Goal: Task Accomplishment & Management: Manage account settings

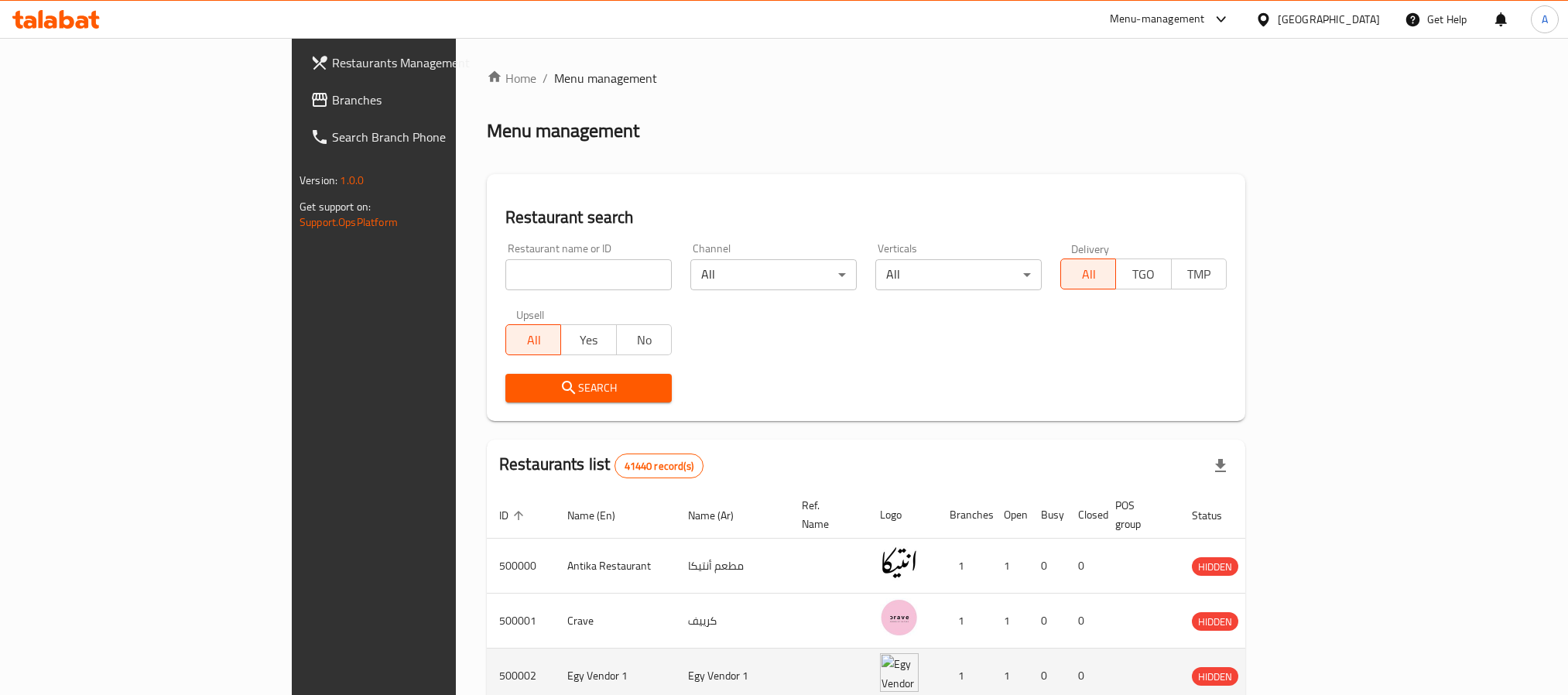
scroll to position [467, 0]
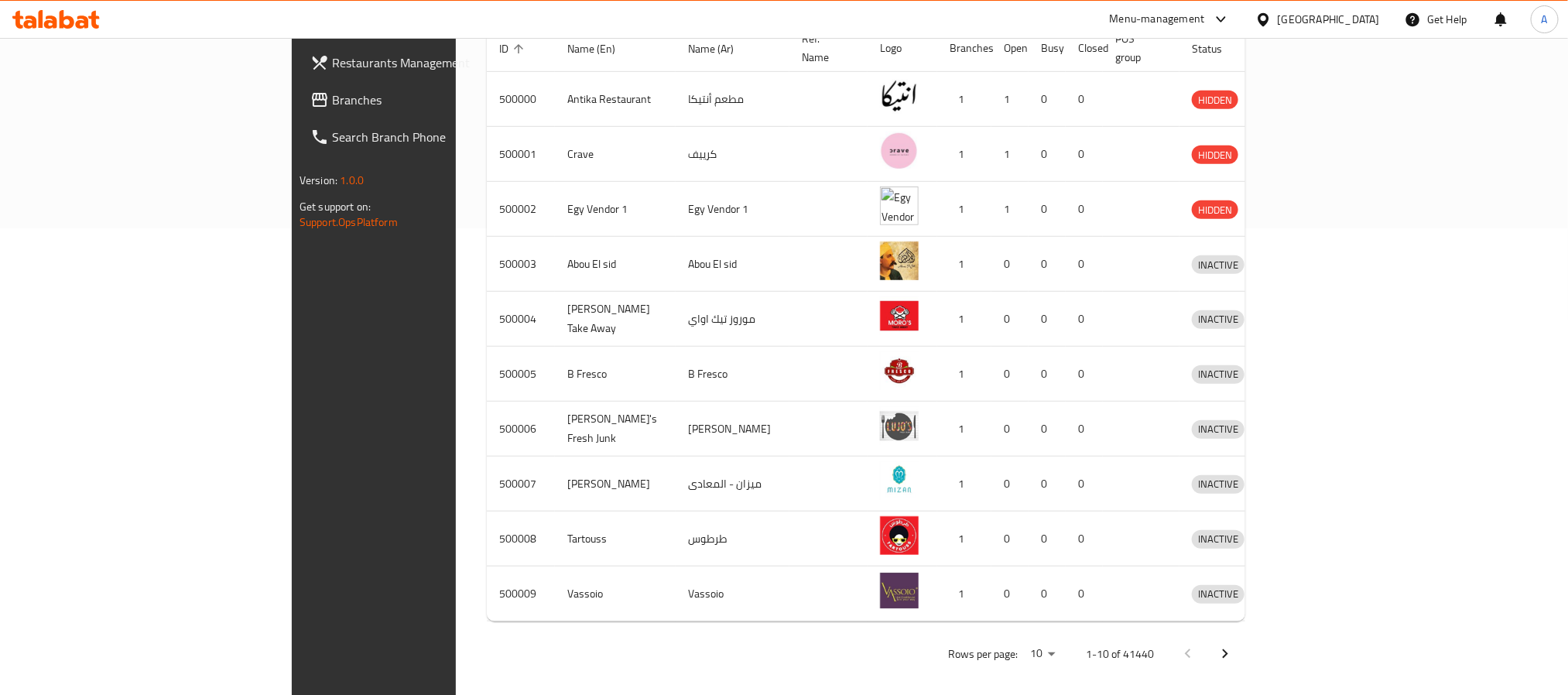
click at [1363, 20] on div "[GEOGRAPHIC_DATA]" at bounding box center [1328, 19] width 102 height 17
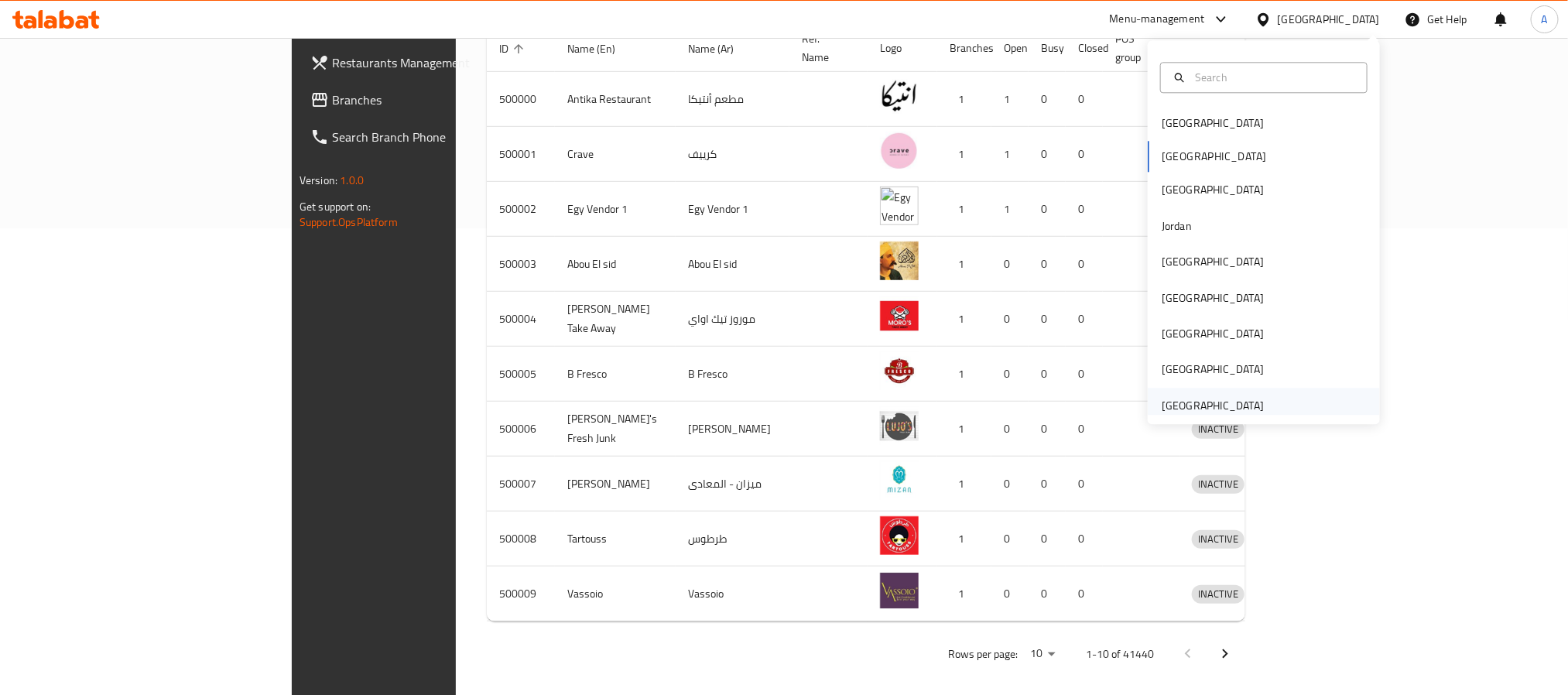
click at [1242, 397] on div "[GEOGRAPHIC_DATA]" at bounding box center [1212, 405] width 102 height 17
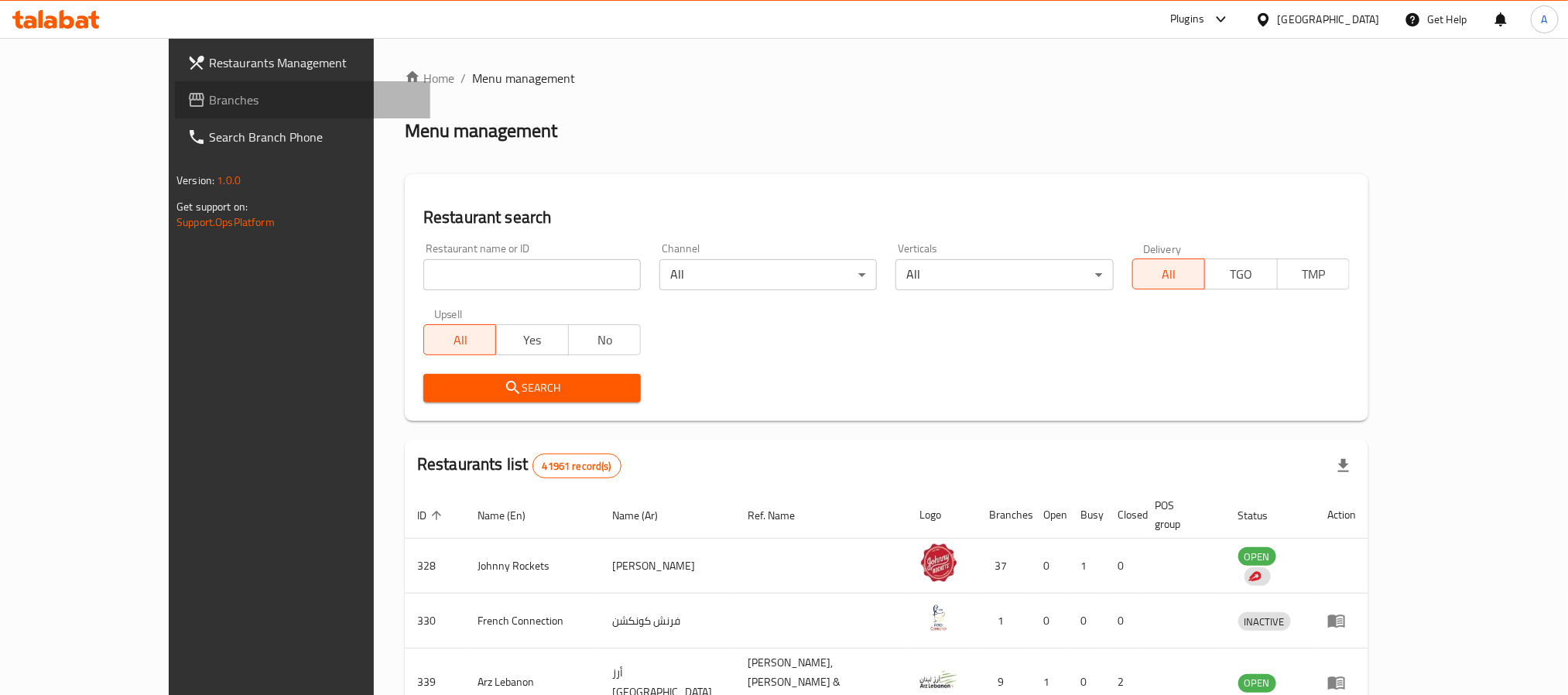
click at [209, 97] on span "Branches" at bounding box center [314, 99] width 209 height 19
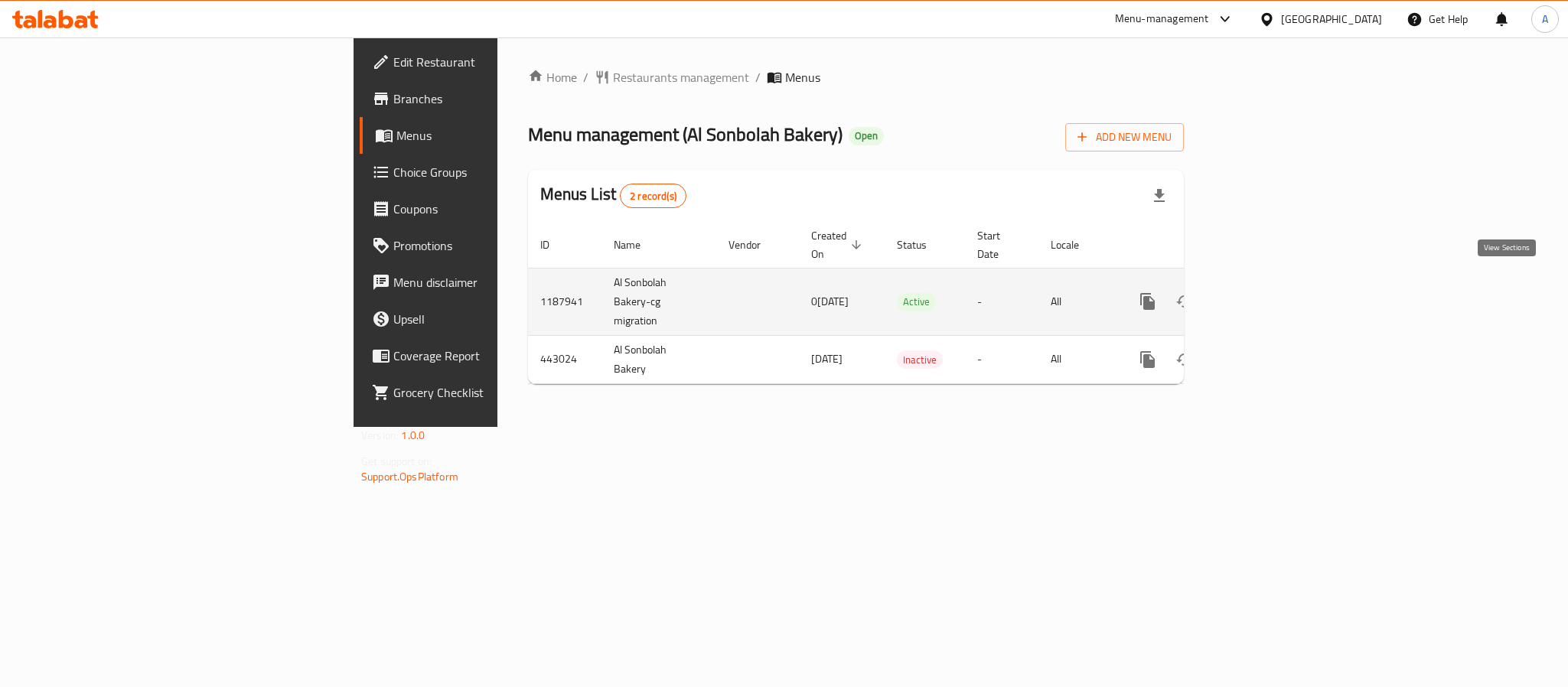
click at [1267, 293] on icon "enhanced table" at bounding box center [1258, 302] width 19 height 19
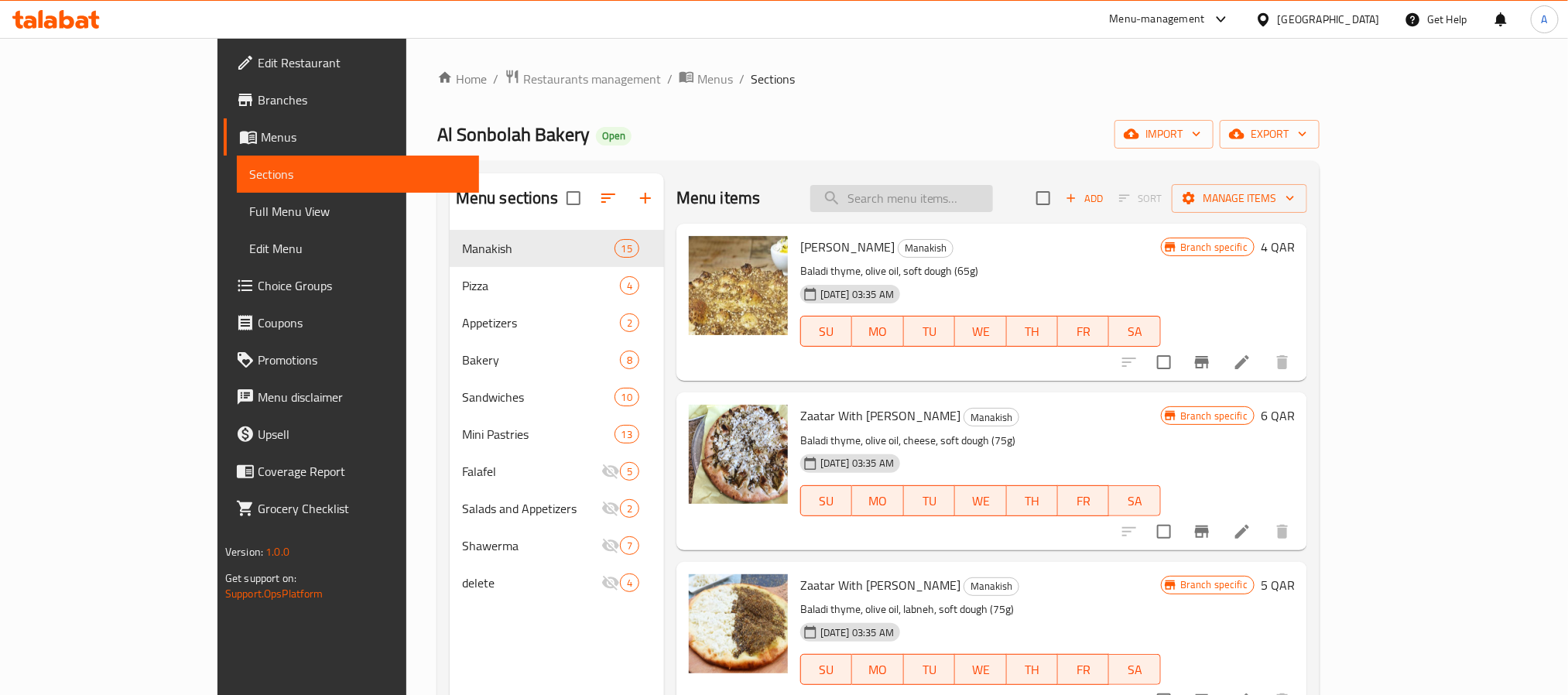
click at [942, 199] on input "search" at bounding box center [901, 199] width 182 height 27
paste input "Potato Saj"
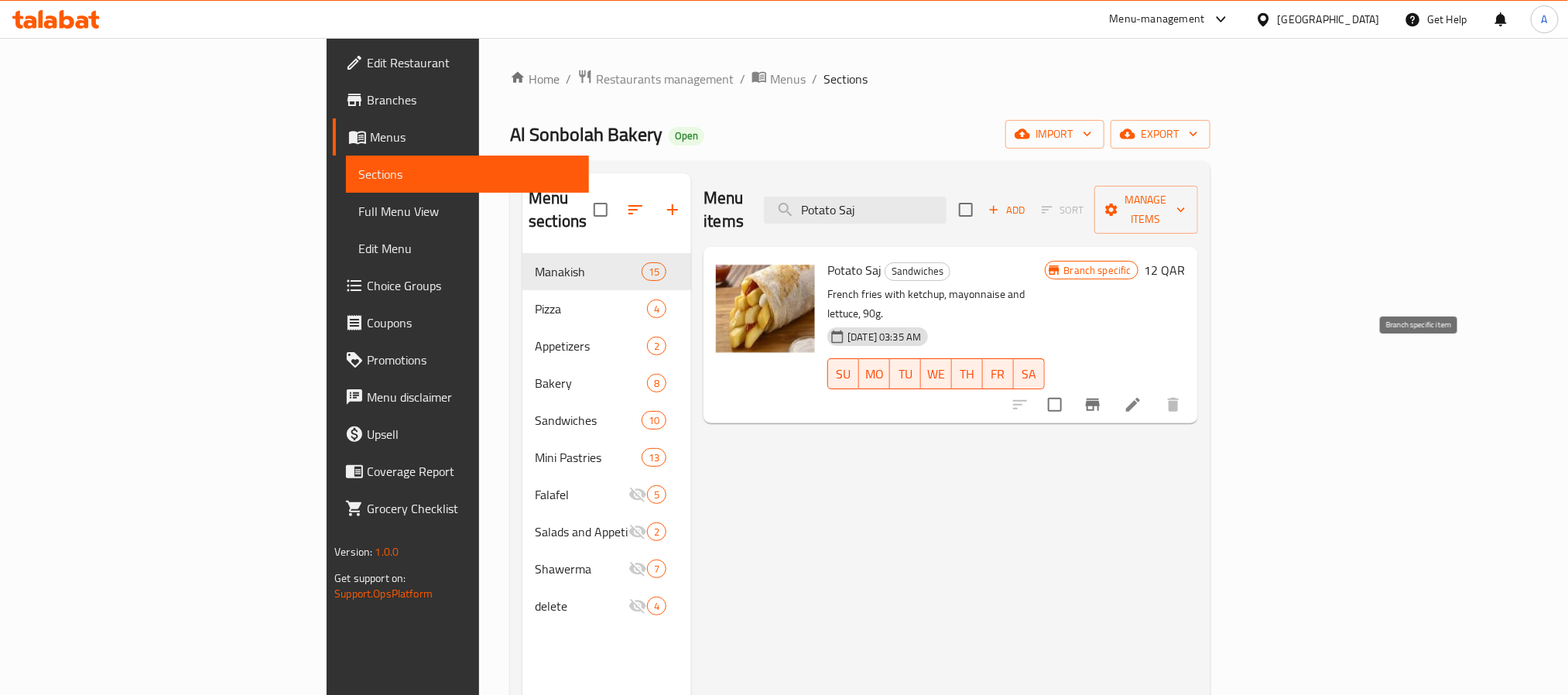
click at [1102, 395] on icon "Branch-specific-item" at bounding box center [1092, 404] width 19 height 19
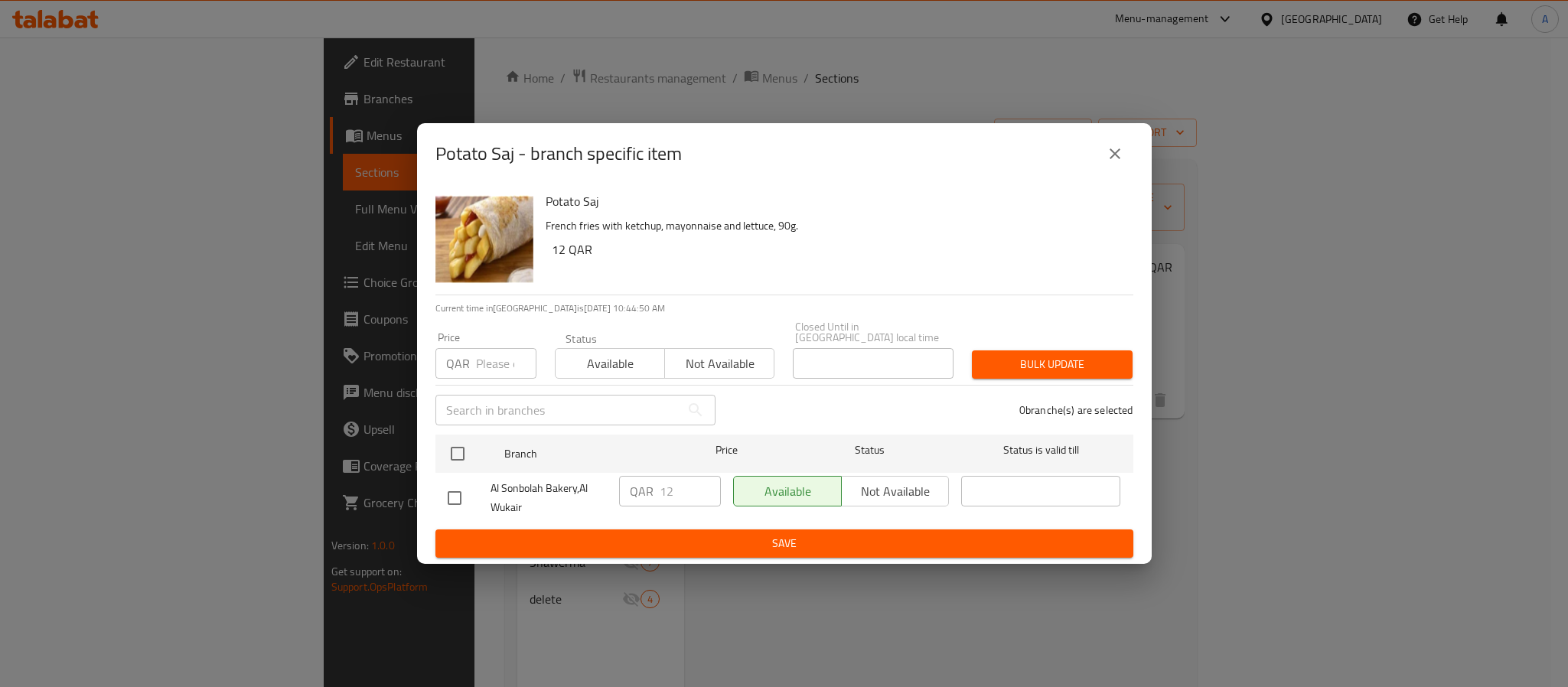
click at [1118, 163] on icon "close" at bounding box center [1115, 154] width 19 height 19
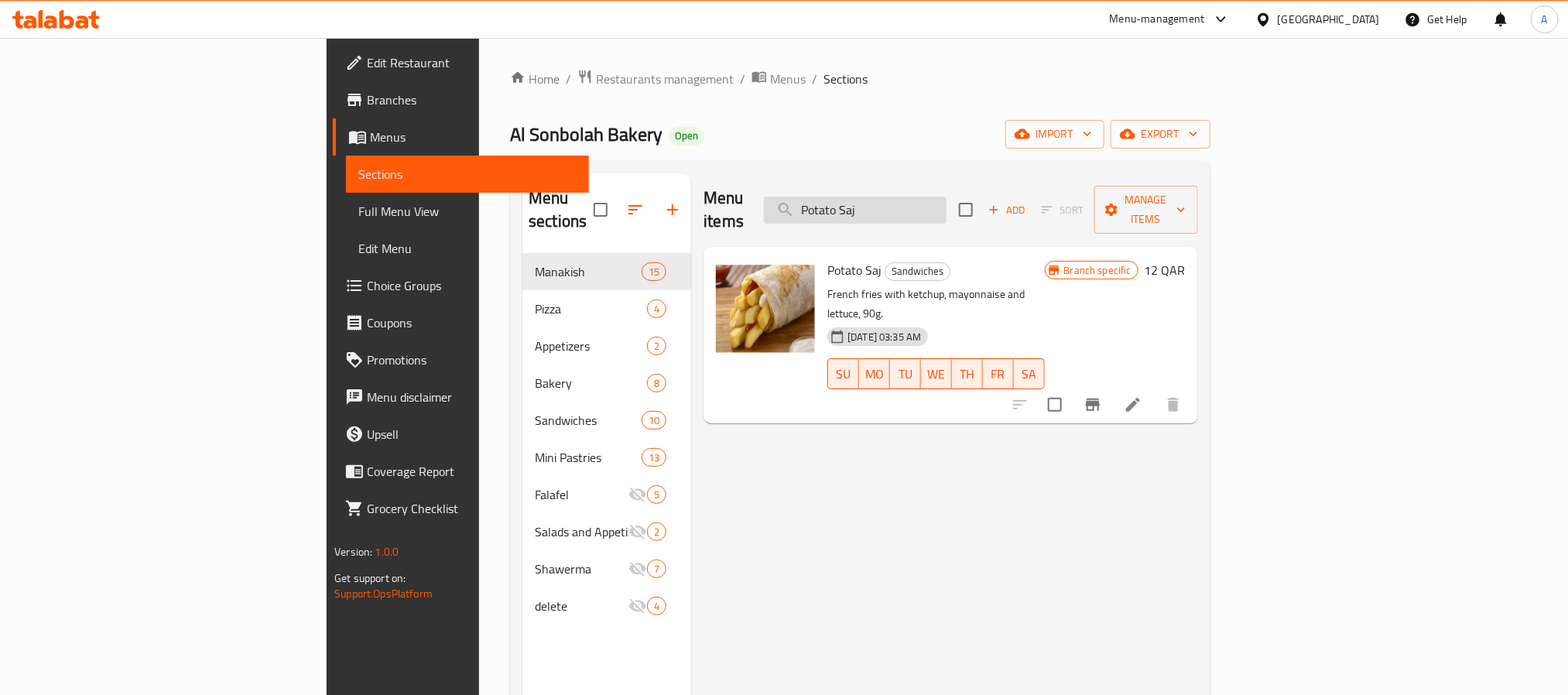
click at [945, 197] on input "Potato Saj" at bounding box center [855, 210] width 182 height 27
paste input "white Bread"
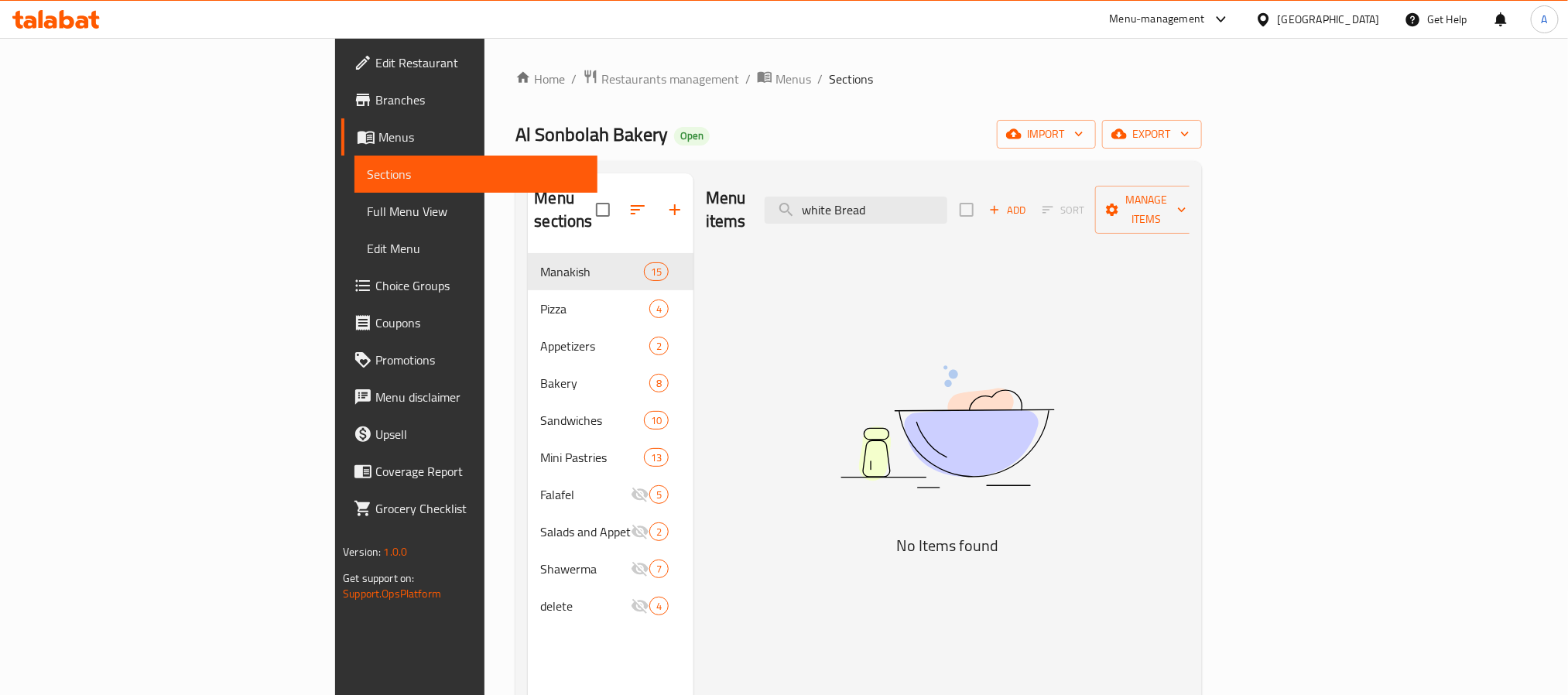
type input "white Bread"
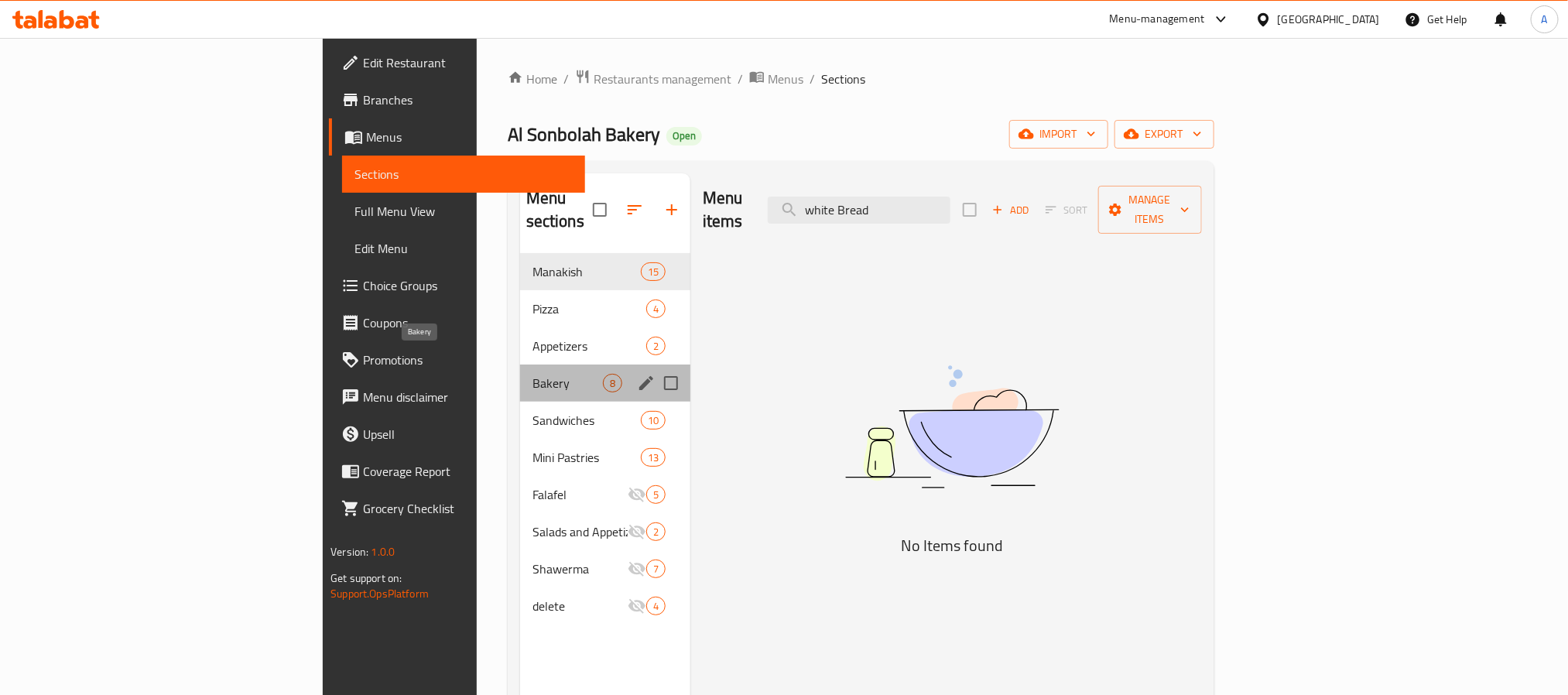
click at [533, 374] on span "Bakery" at bounding box center [568, 383] width 71 height 19
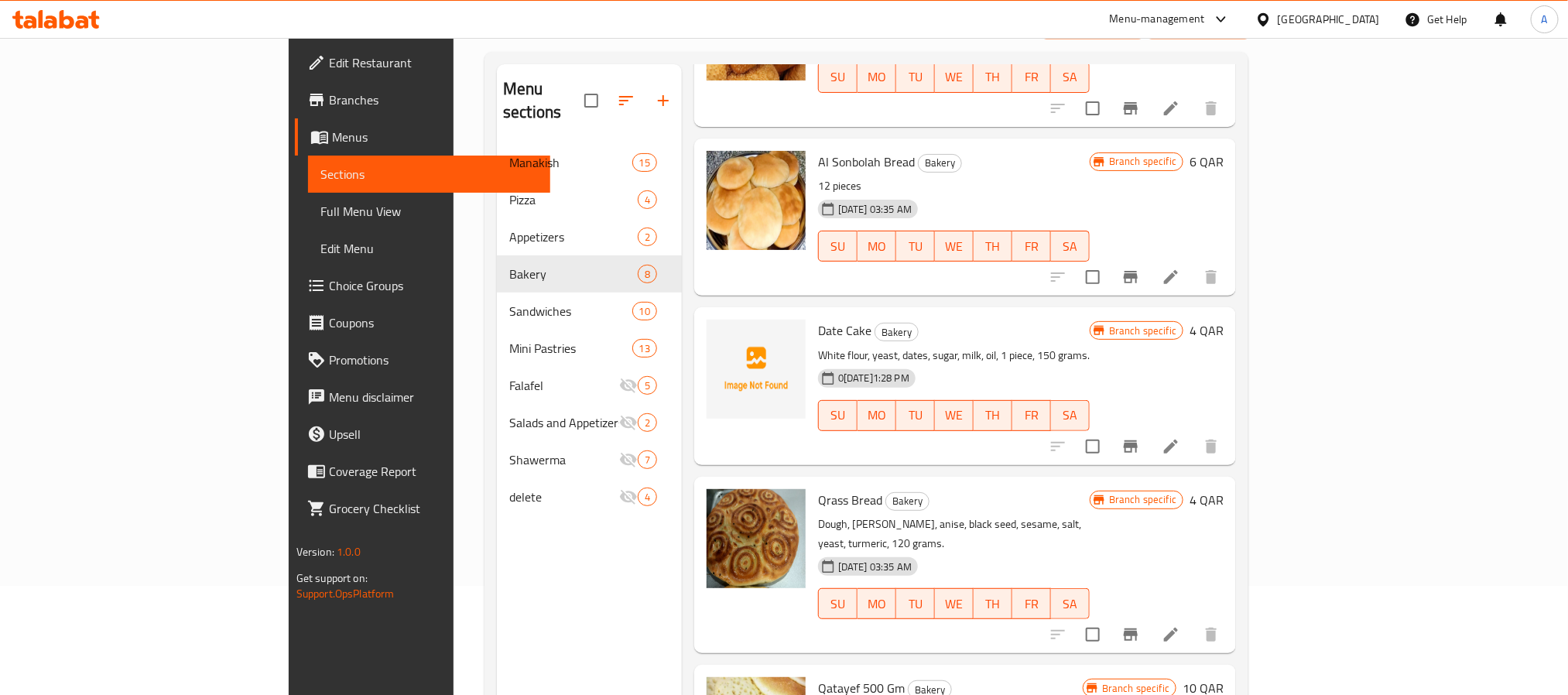
scroll to position [216, 0]
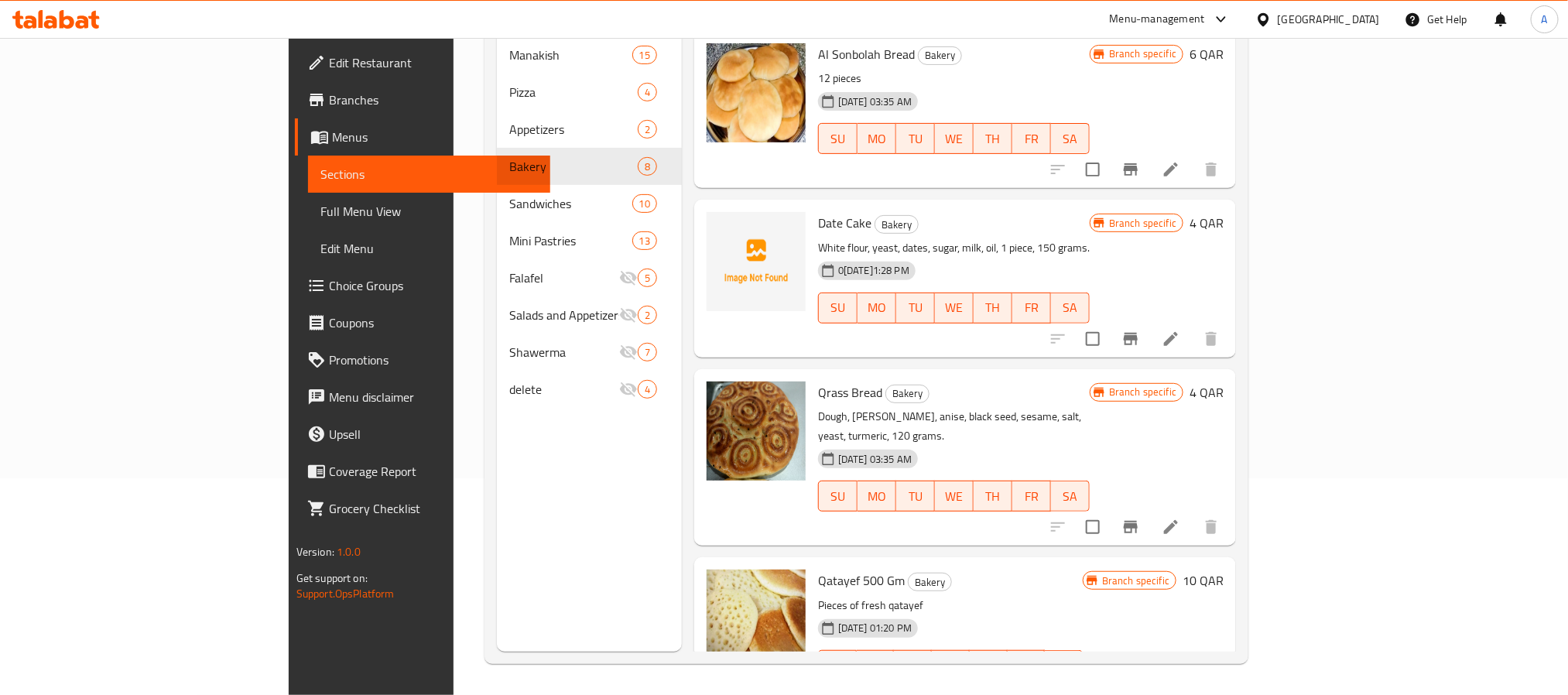
click at [320, 205] on span "Full Menu View" at bounding box center [428, 211] width 217 height 19
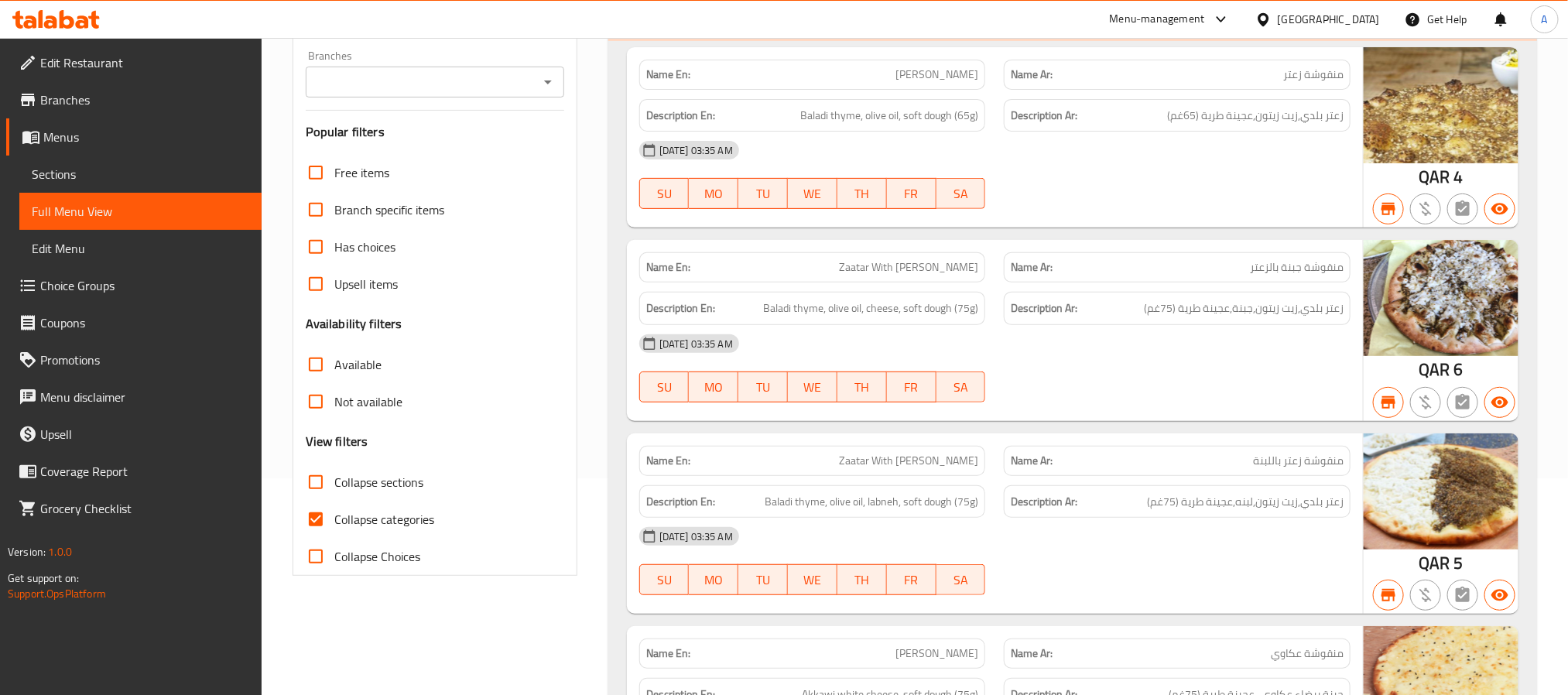
click at [427, 87] on input "Branches" at bounding box center [422, 82] width 223 height 21
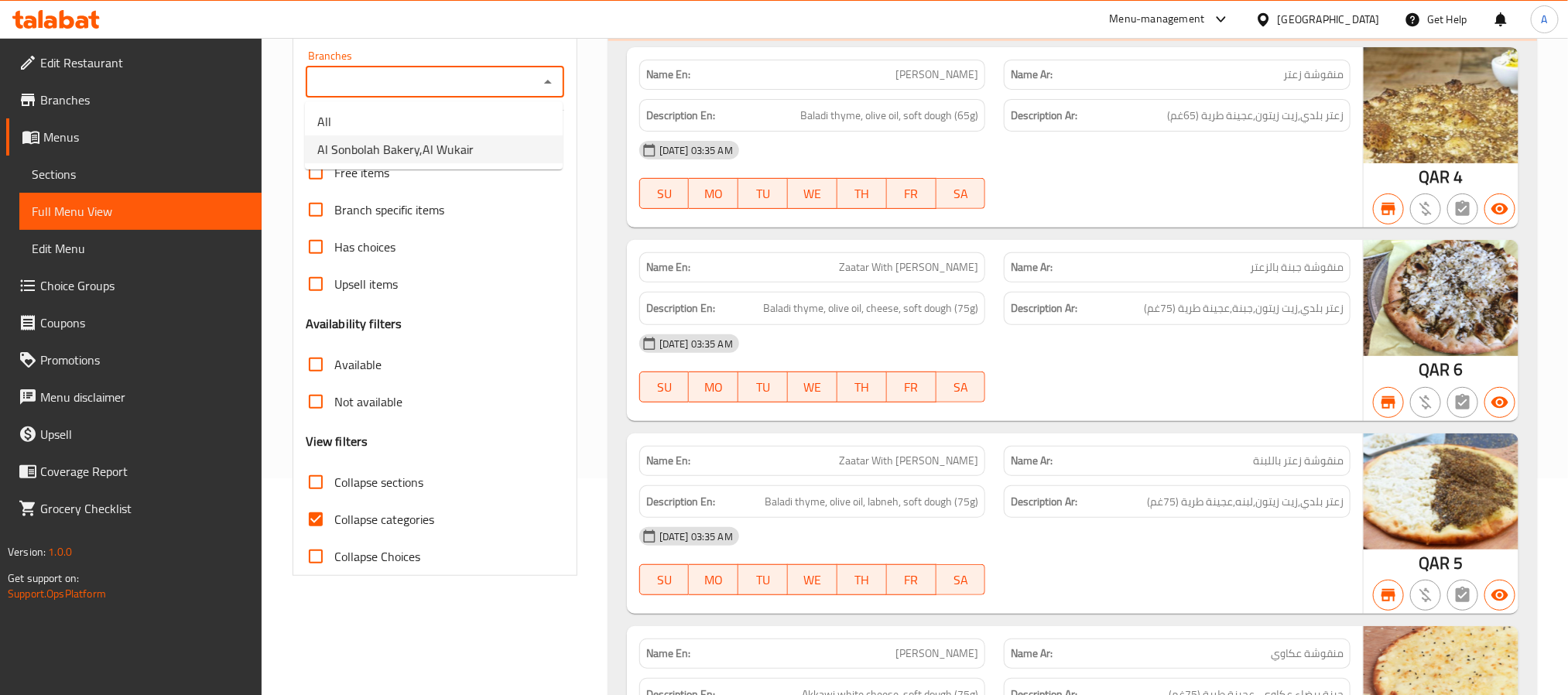
click at [460, 152] on span "Al Sonbolah Bakery,Al Wukair" at bounding box center [395, 149] width 156 height 19
type input "Al Sonbolah Bakery,Al Wukair"
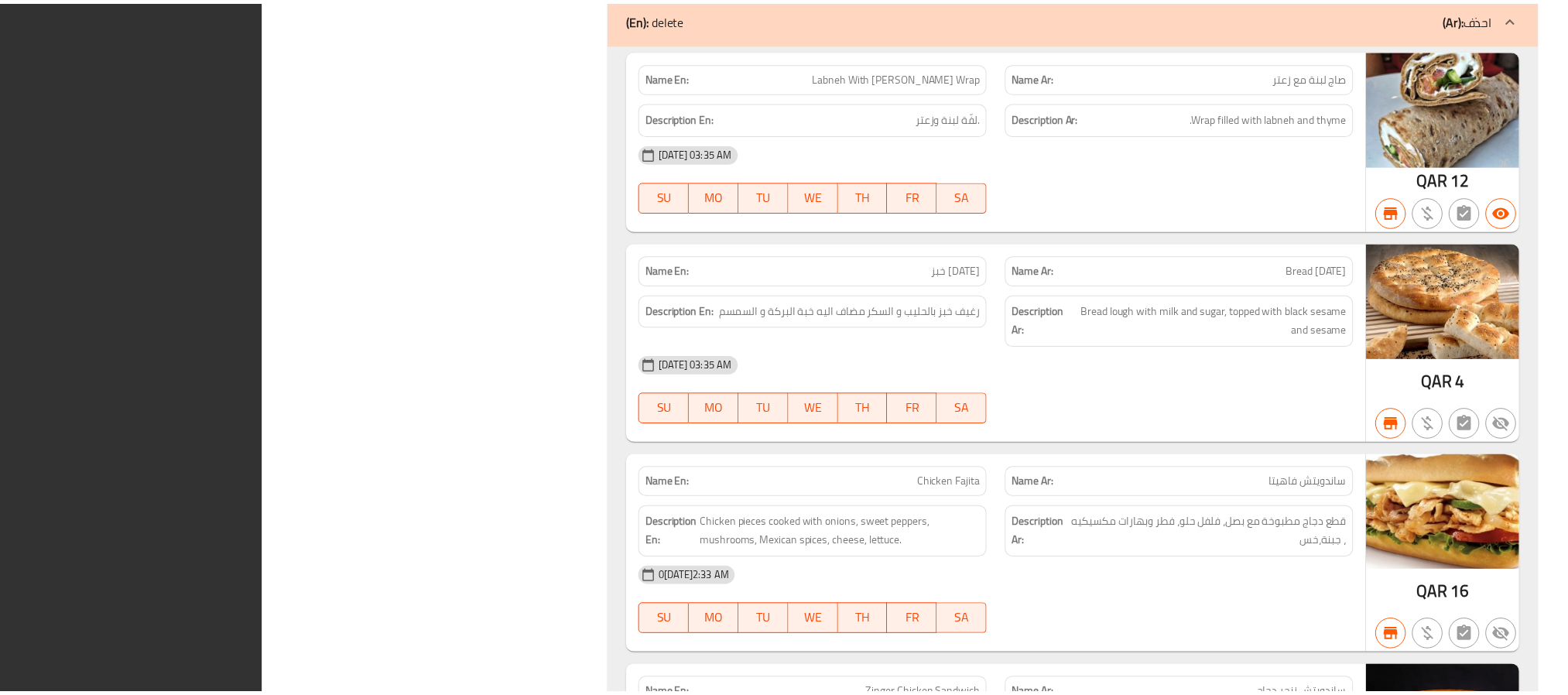
scroll to position [14803, 0]
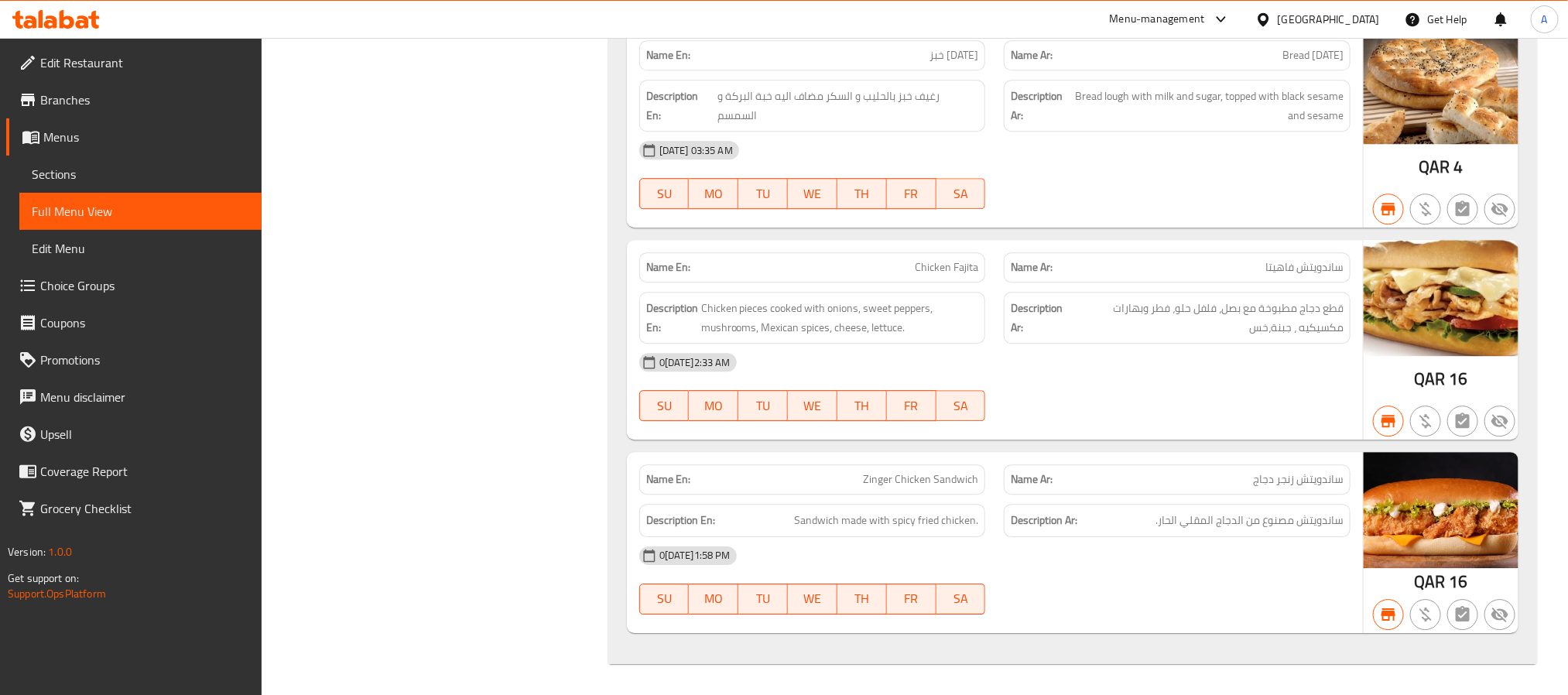
click at [95, 170] on span "Sections" at bounding box center [139, 174] width 217 height 19
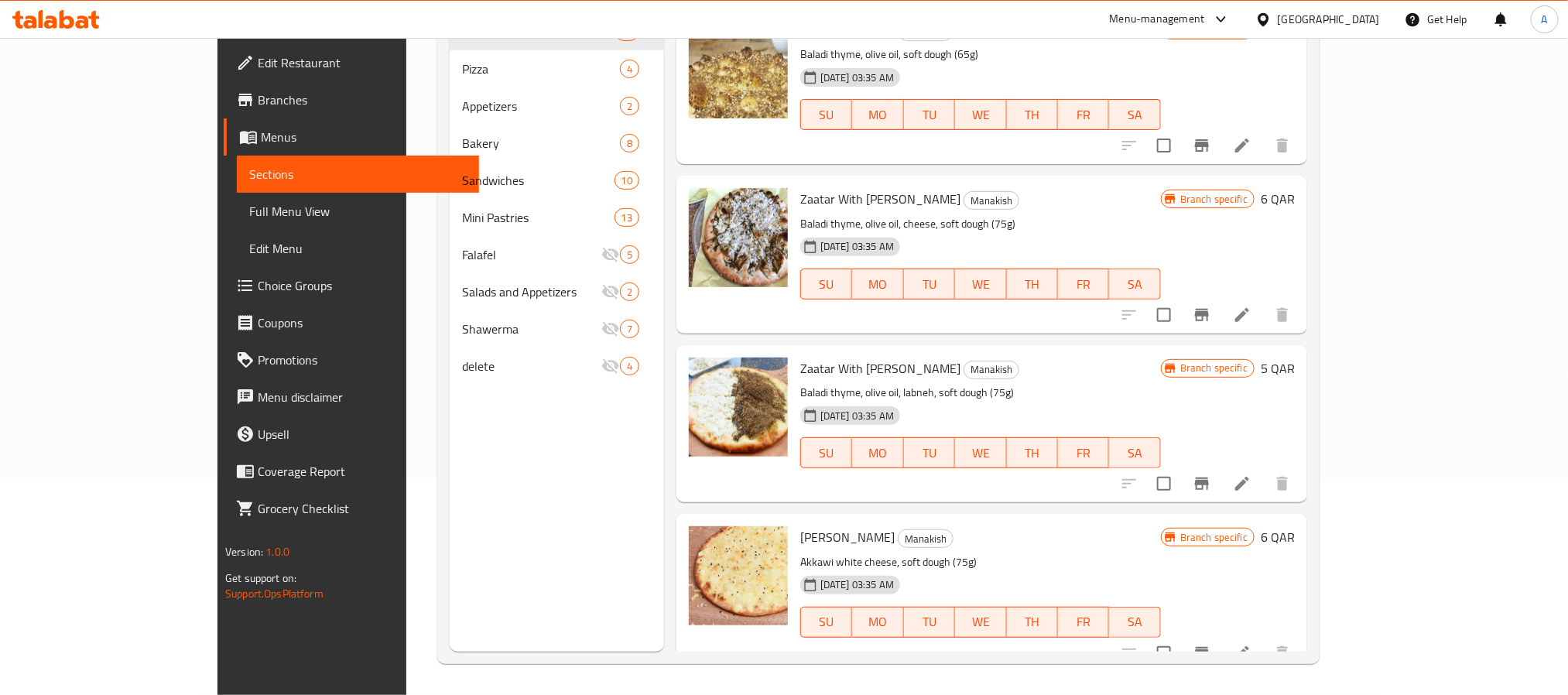
scroll to position [216, 0]
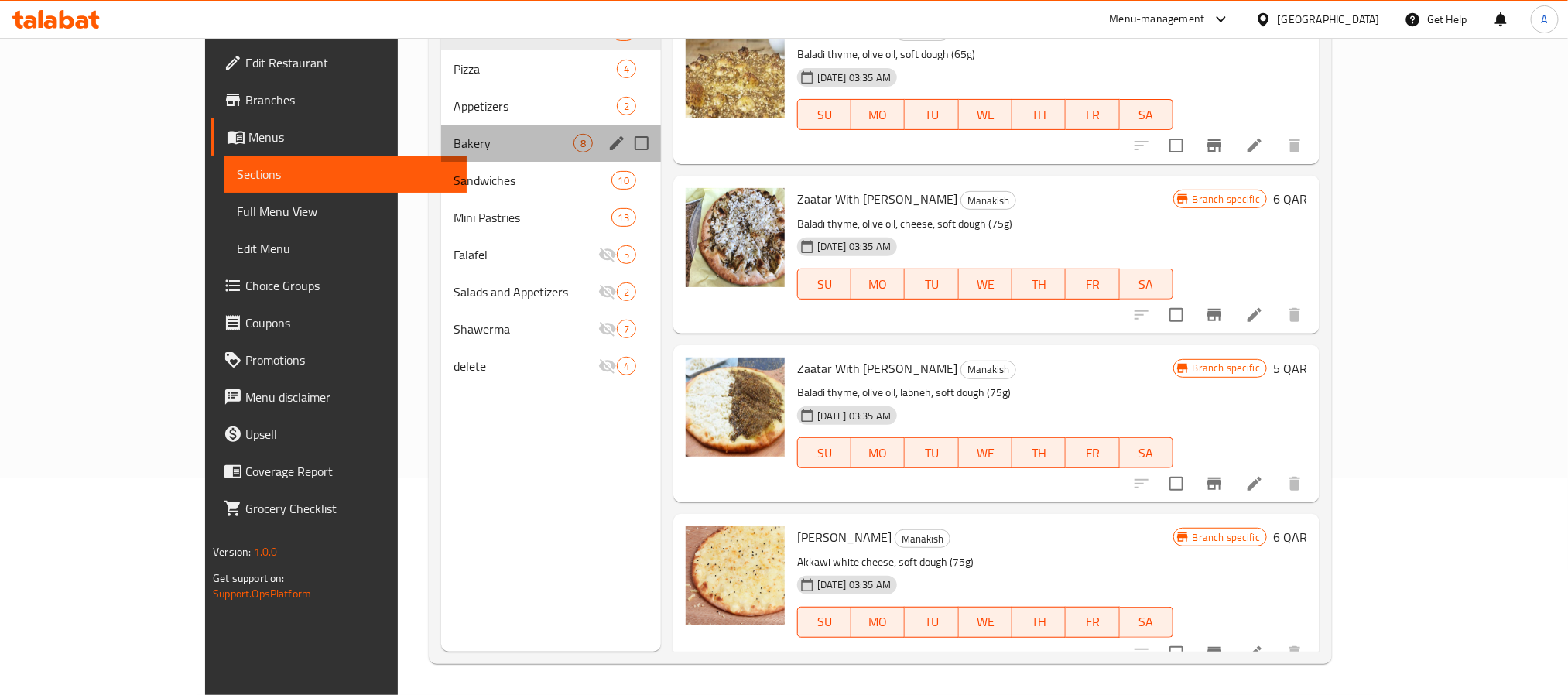
click at [441, 153] on div "Bakery 8" at bounding box center [551, 143] width 220 height 38
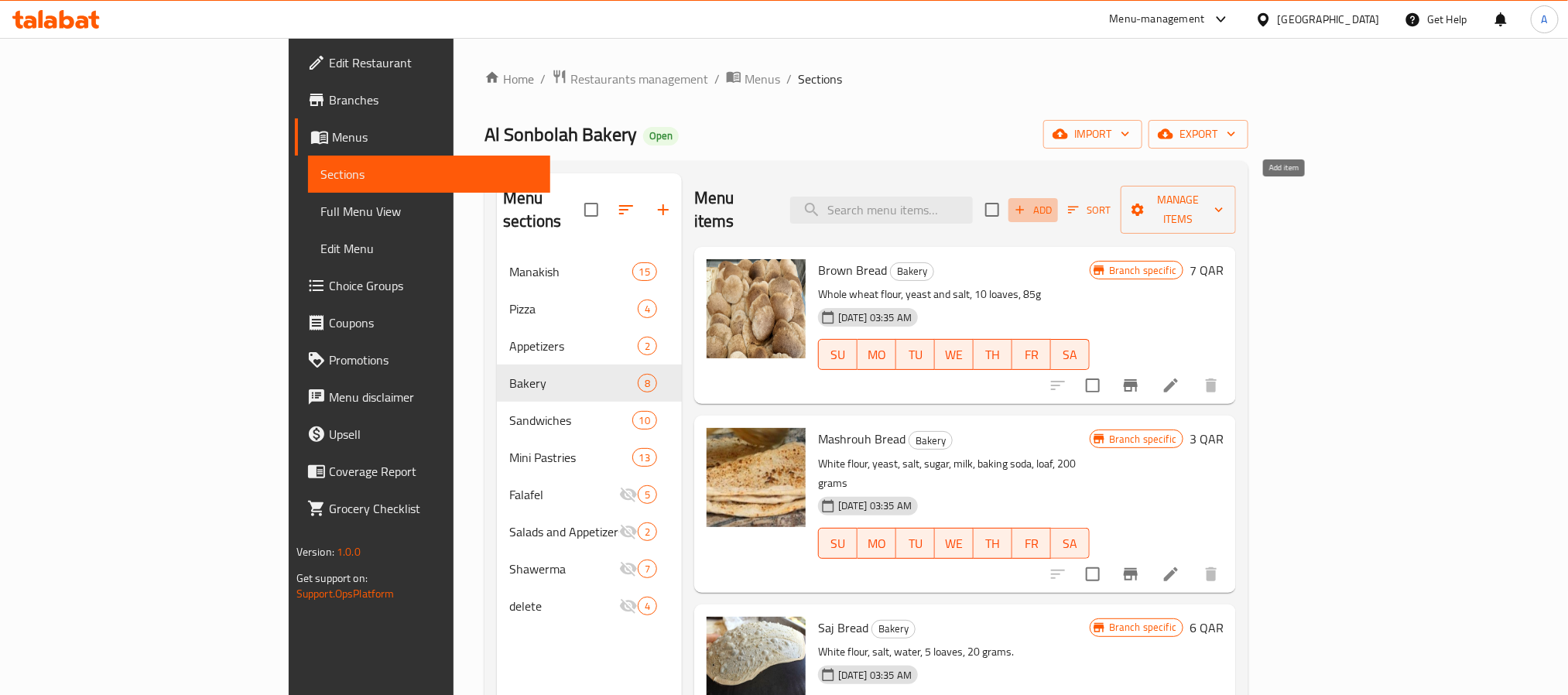
click at [1054, 201] on span "Add" at bounding box center [1033, 210] width 42 height 18
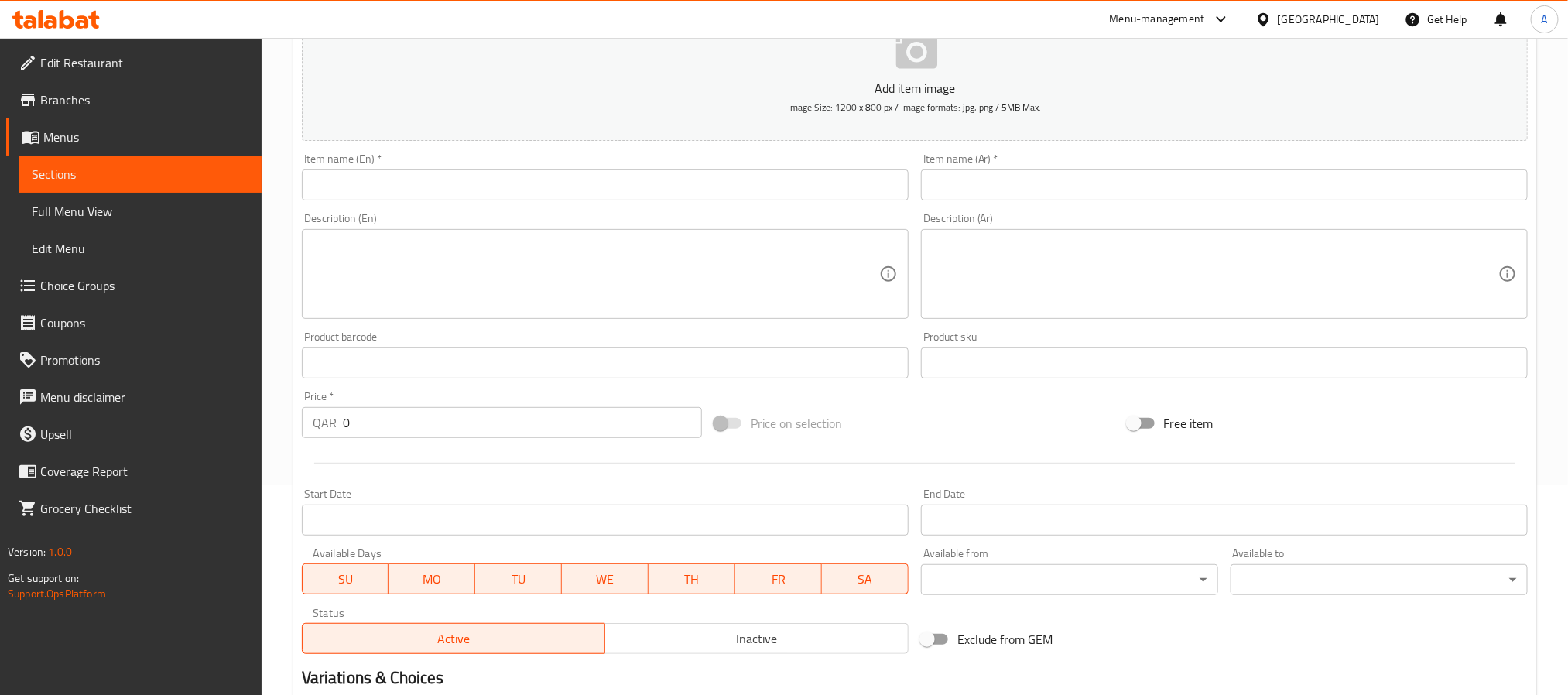
scroll to position [397, 0]
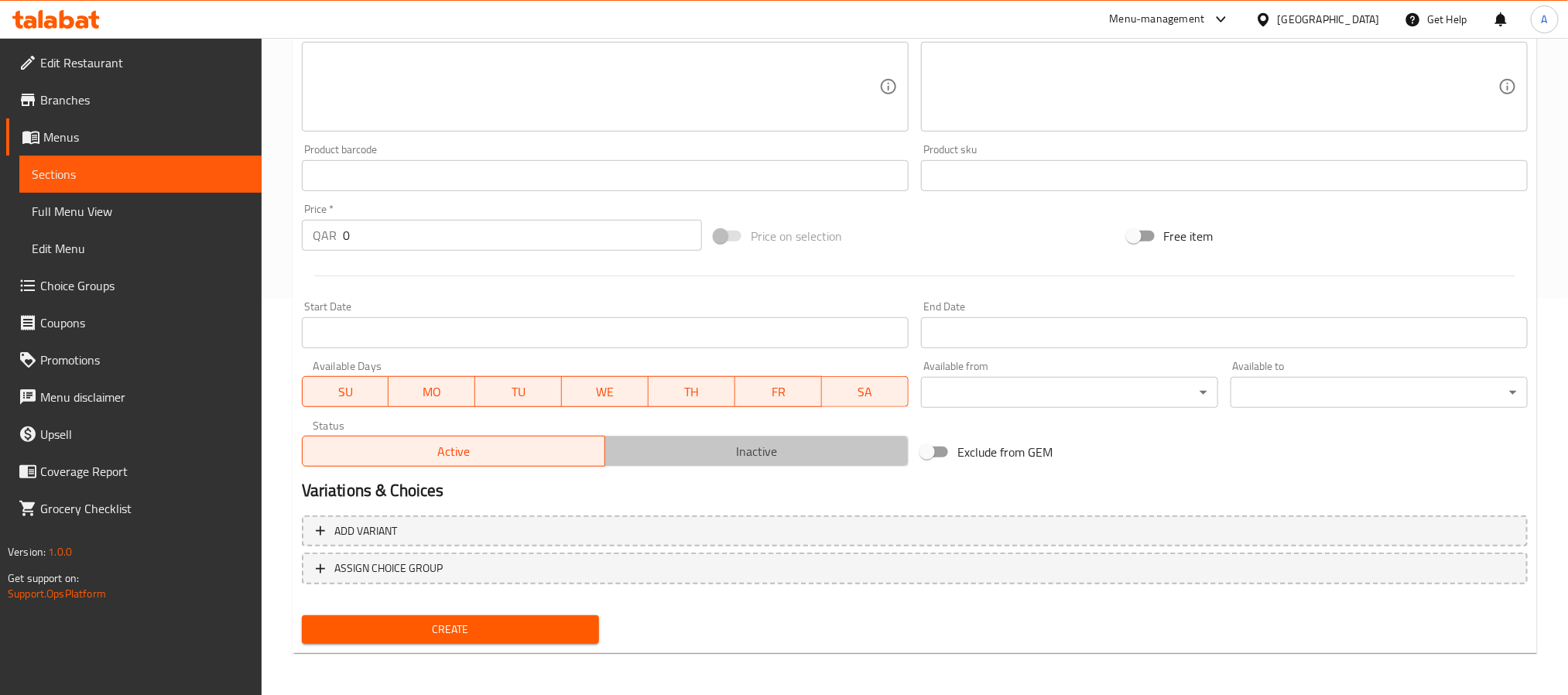
click at [728, 453] on span "Inactive" at bounding box center [756, 452] width 291 height 22
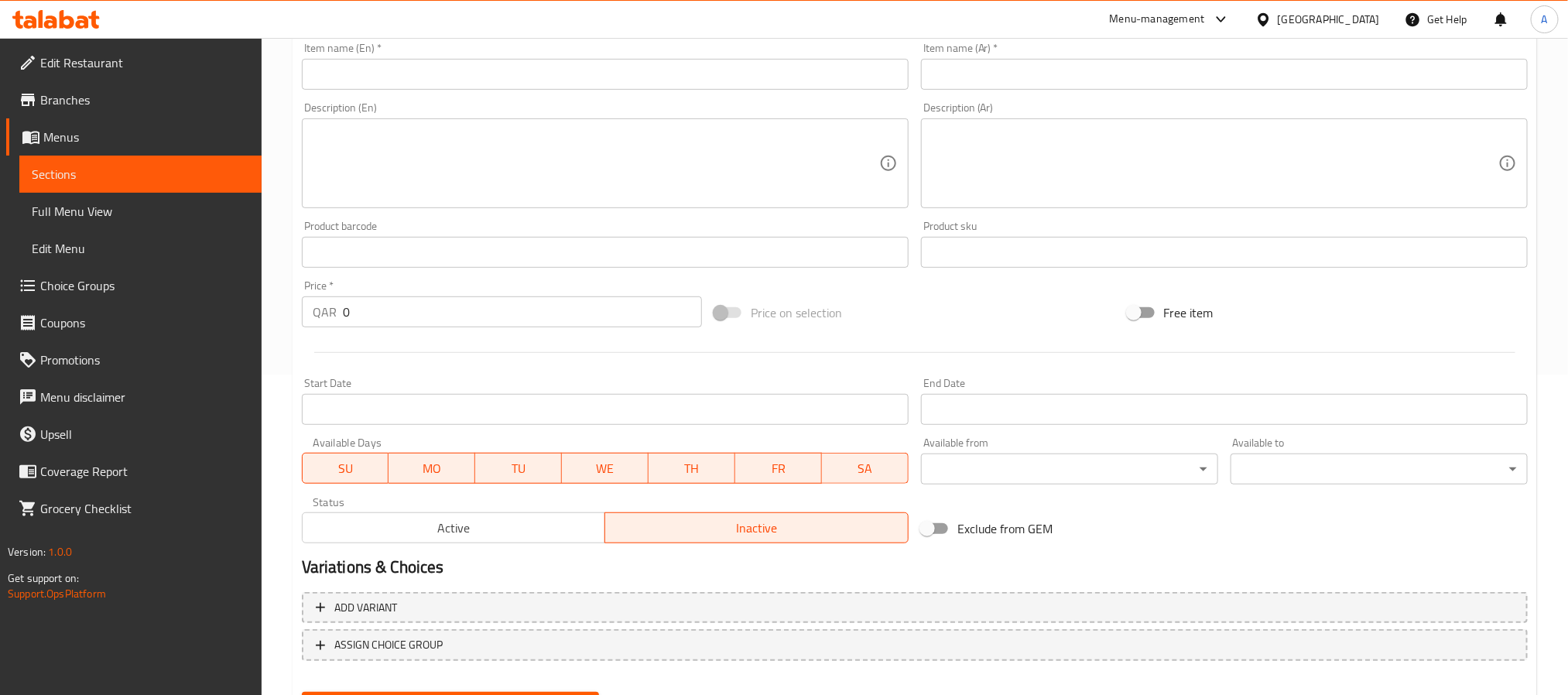
scroll to position [281, 0]
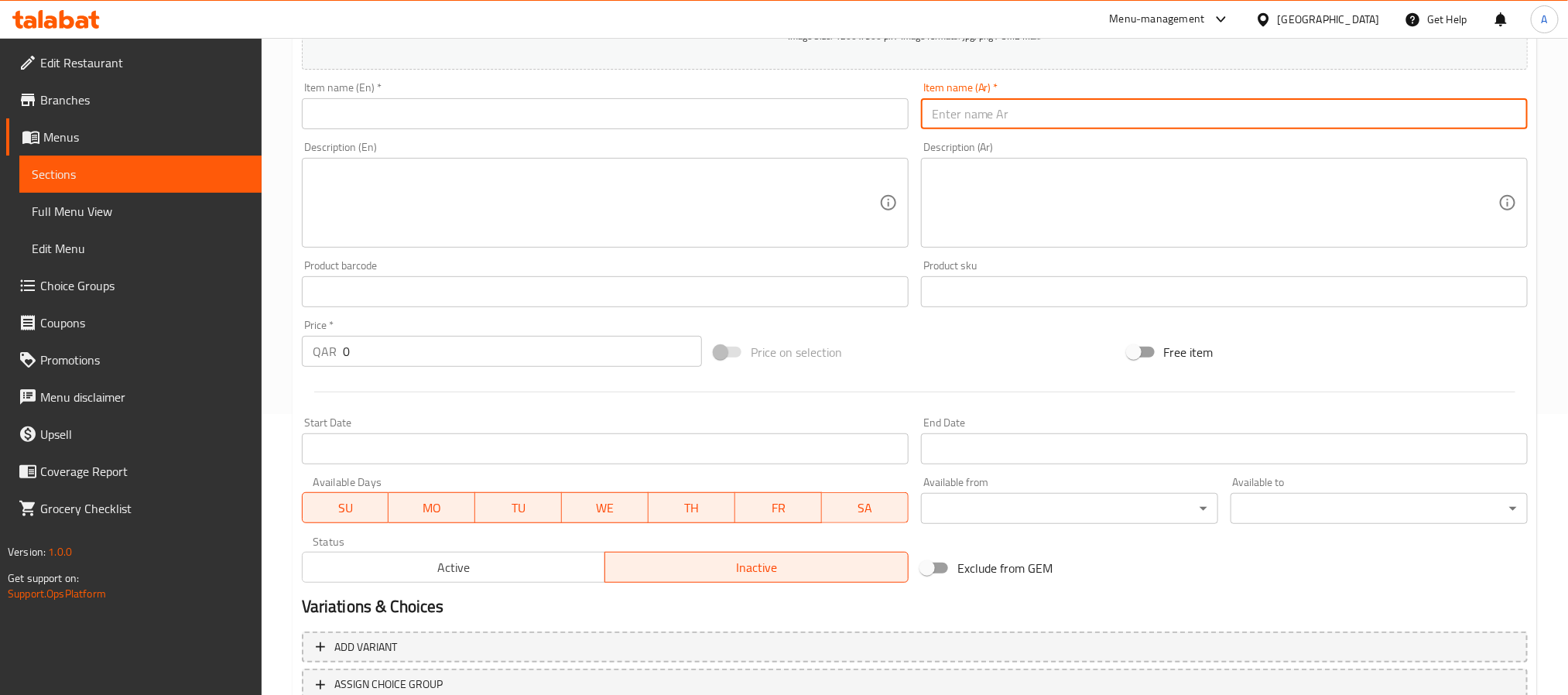
click at [1115, 130] on input "text" at bounding box center [1224, 114] width 607 height 31
paste input "خ? ابض - ماج"
type input "خ? ابض - ماج"
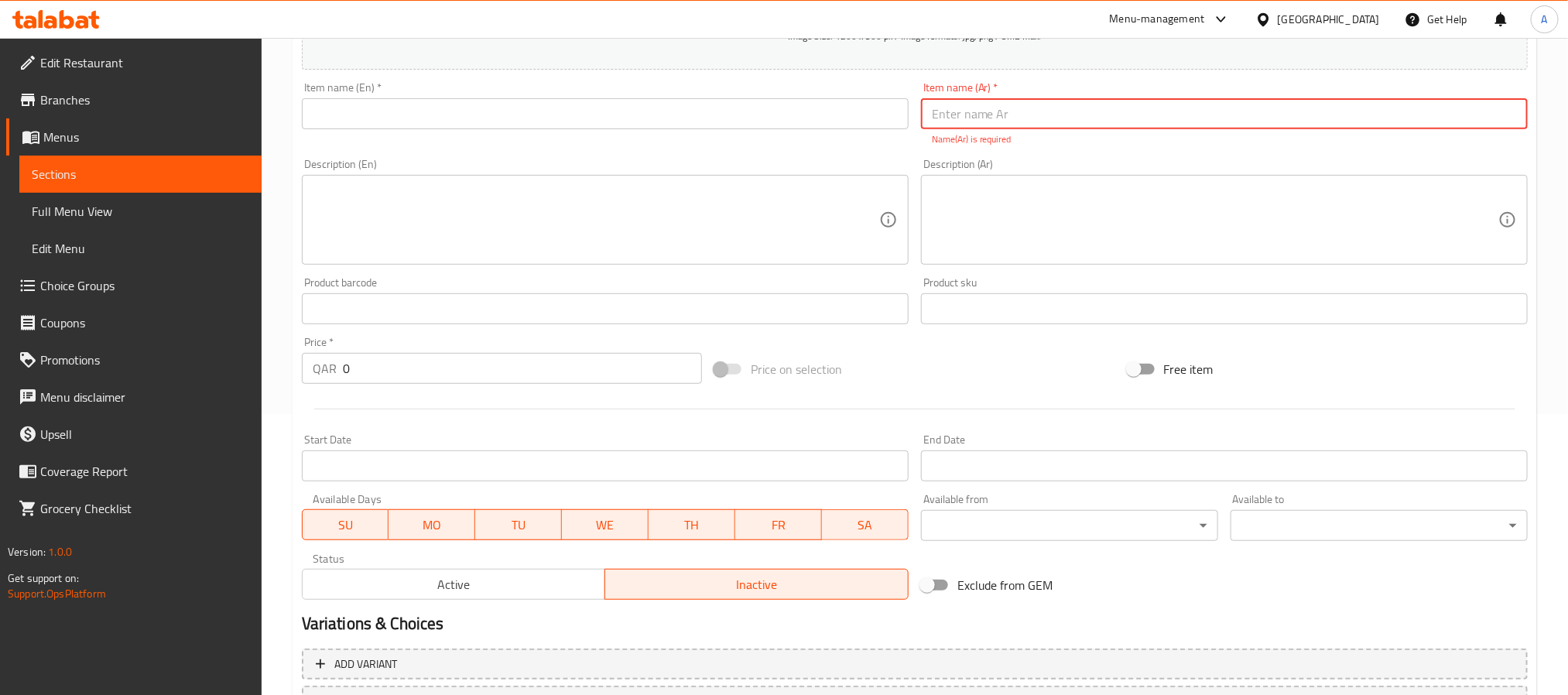
paste input "خبز ابيض - كماج"
type input "خبز ابيض - كماج"
click at [1137, 259] on div "Add item image Image Size: 1200 x 800 px / Image formats: jpg, png / 5MB Max. I…" at bounding box center [915, 264] width 1238 height 684
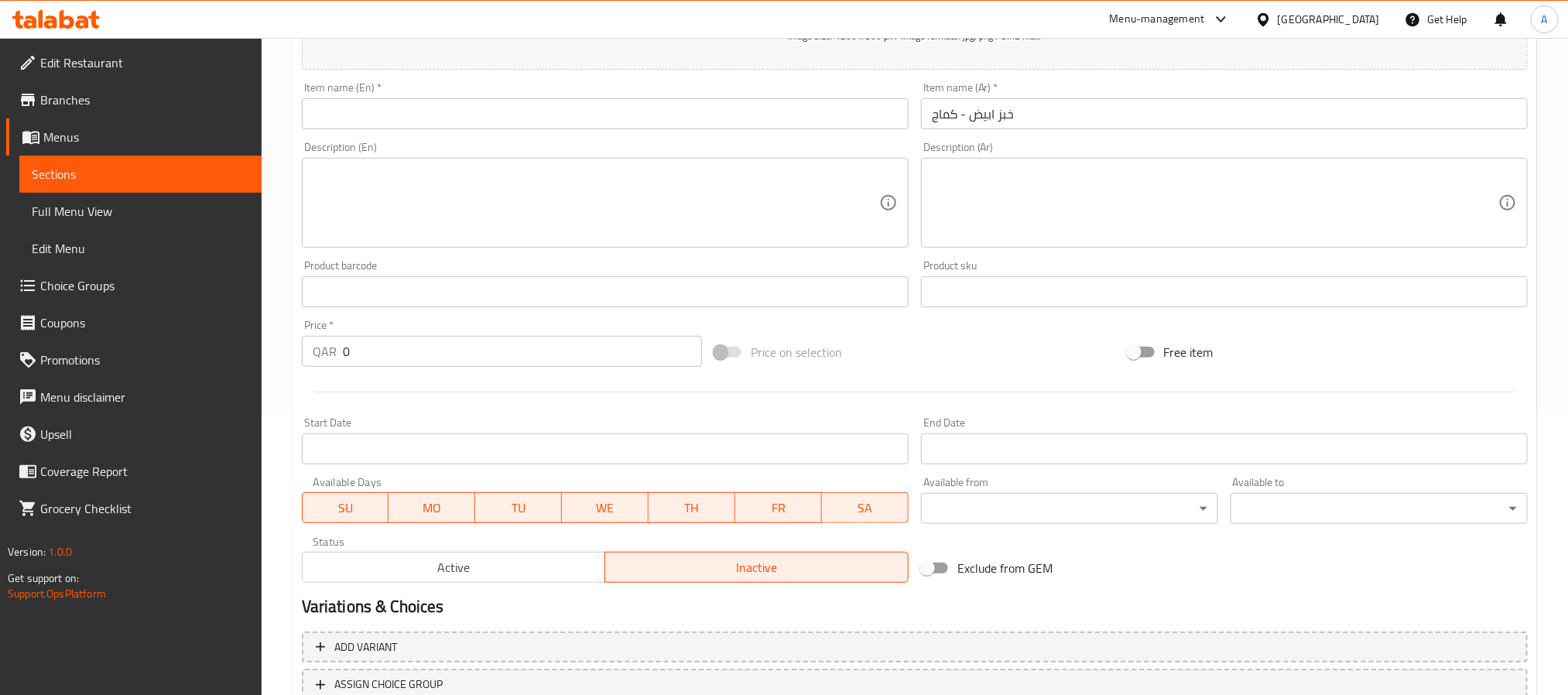
click at [440, 89] on div "Item name (En)   * Item name (En) *" at bounding box center [605, 106] width 607 height 47
click at [426, 133] on div "Item name (En)   * Item name (En) *" at bounding box center [605, 106] width 619 height 60
click at [427, 118] on input "text" at bounding box center [605, 114] width 607 height 31
paste input "White Bread - Kamaj"
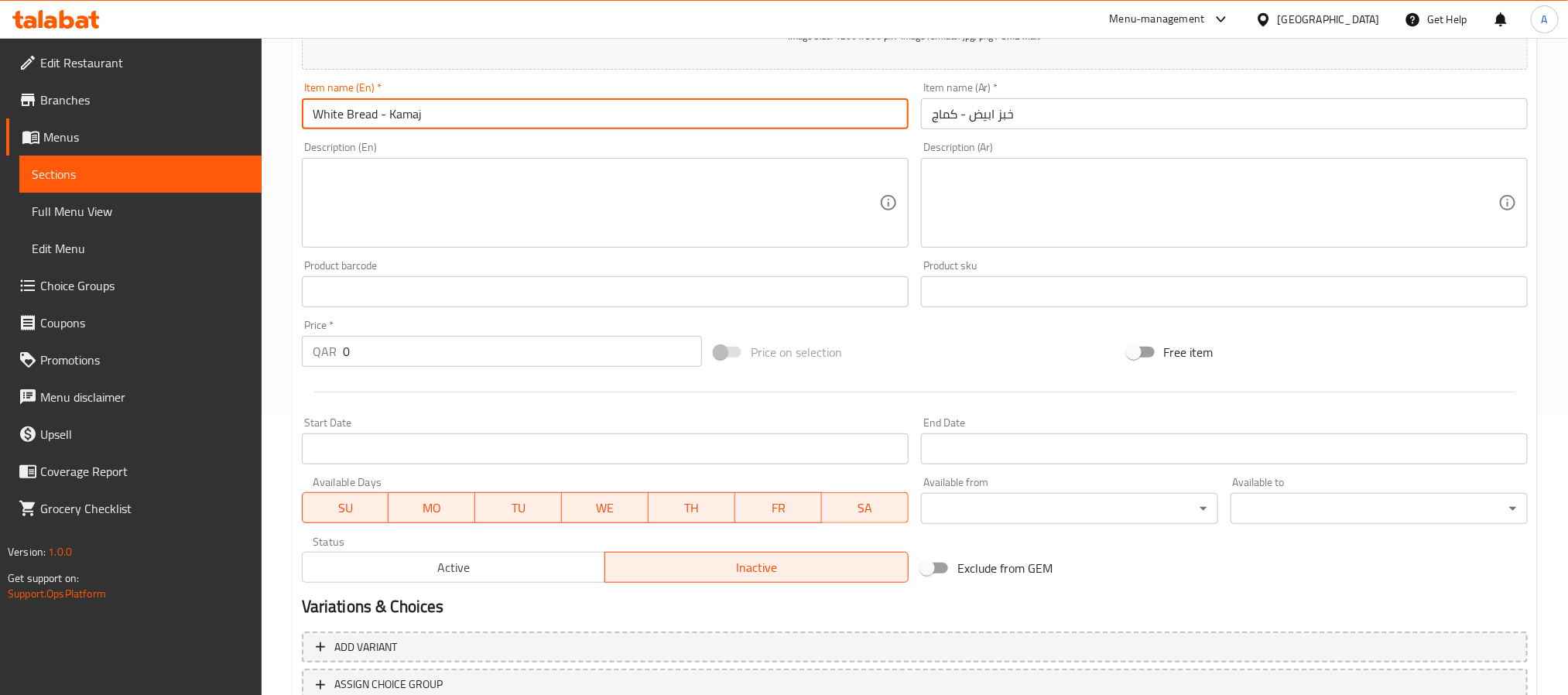
type input "White Bread - Kamaj"
click at [346, 198] on textarea at bounding box center [596, 203] width 567 height 73
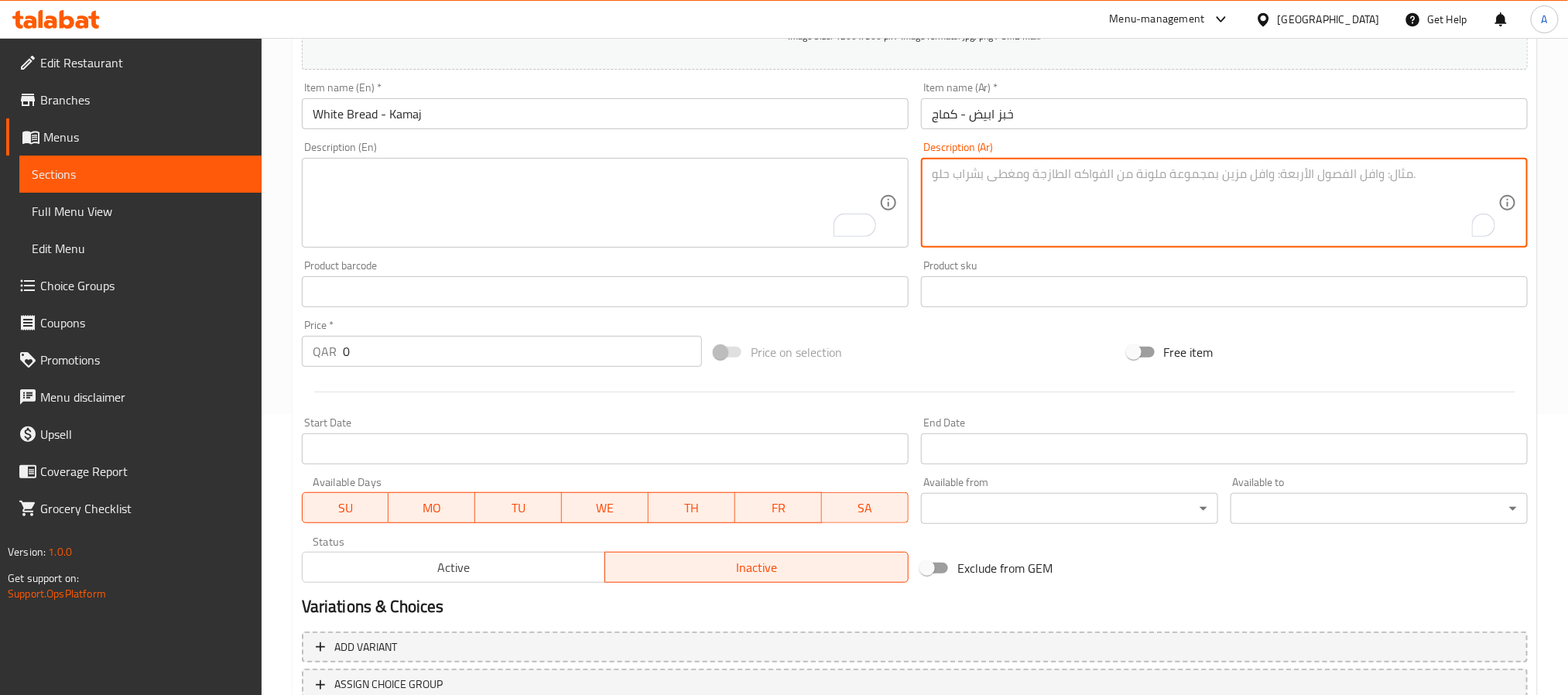
click at [1193, 199] on textarea "To enrich screen reader interactions, please activate Accessibility in Grammarl…" at bounding box center [1215, 203] width 567 height 73
paste textarea "طحين ابيض ,خميرة , ملح , سكر , حليب , زيت ( 12 رغيف )"
click at [1016, 175] on textarea "طحين ابيض ,خميرة , ملح , سكر , حليب , زيت ( 12 رغيف )" at bounding box center [1215, 203] width 567 height 73
click at [1330, 234] on textarea "طحين ابيض ,خميرة , ملح , سكر , حليب و زيت ( 12 رغيف )" at bounding box center [1215, 203] width 567 height 73
drag, startPoint x: 1229, startPoint y: 172, endPoint x: 1269, endPoint y: 170, distance: 40.0
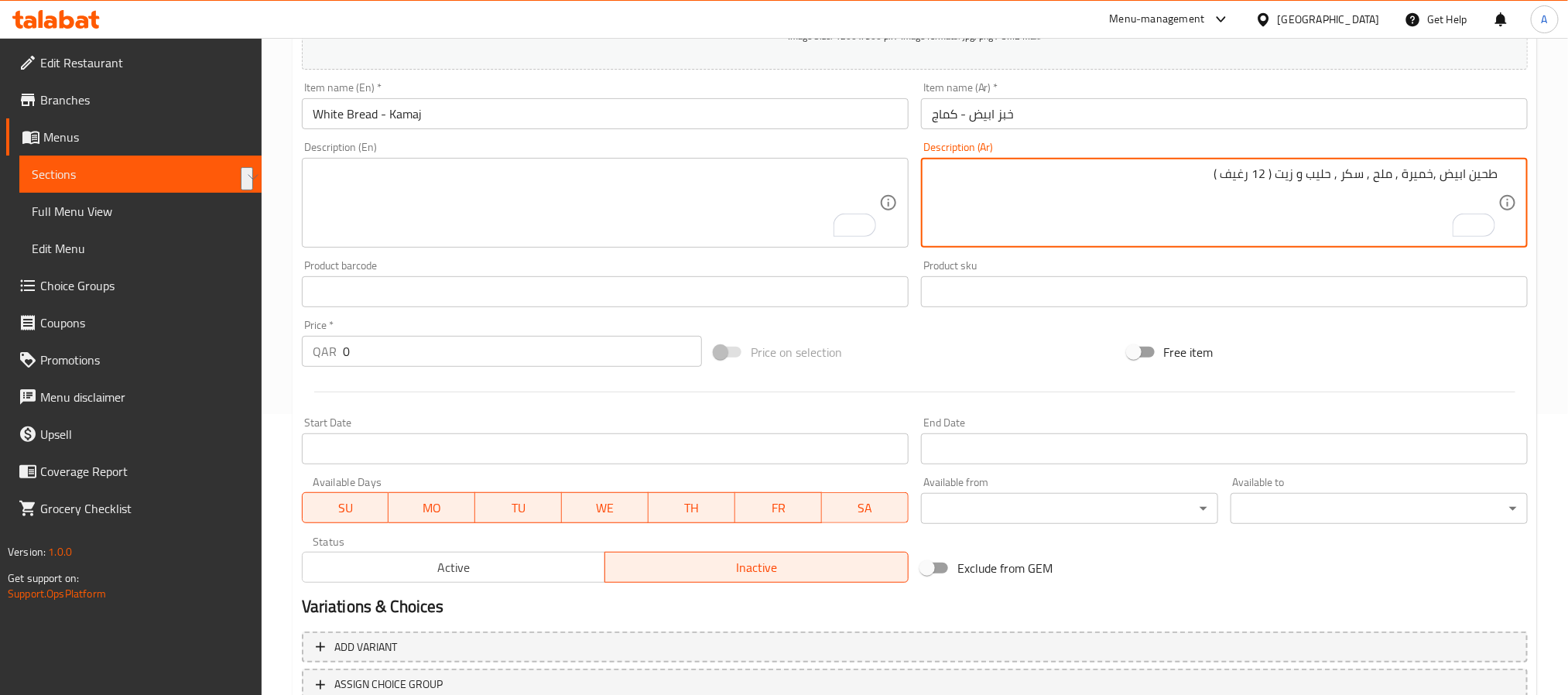
click at [1269, 170] on textarea "طحين ابيض ,خميرة , ملح , سكر , حليب و زيت ( 12 رغيف )" at bounding box center [1215, 203] width 567 height 73
type textarea "طحين ابيض ,خميرة , ملح , سكر , حليب و زيت ( )"
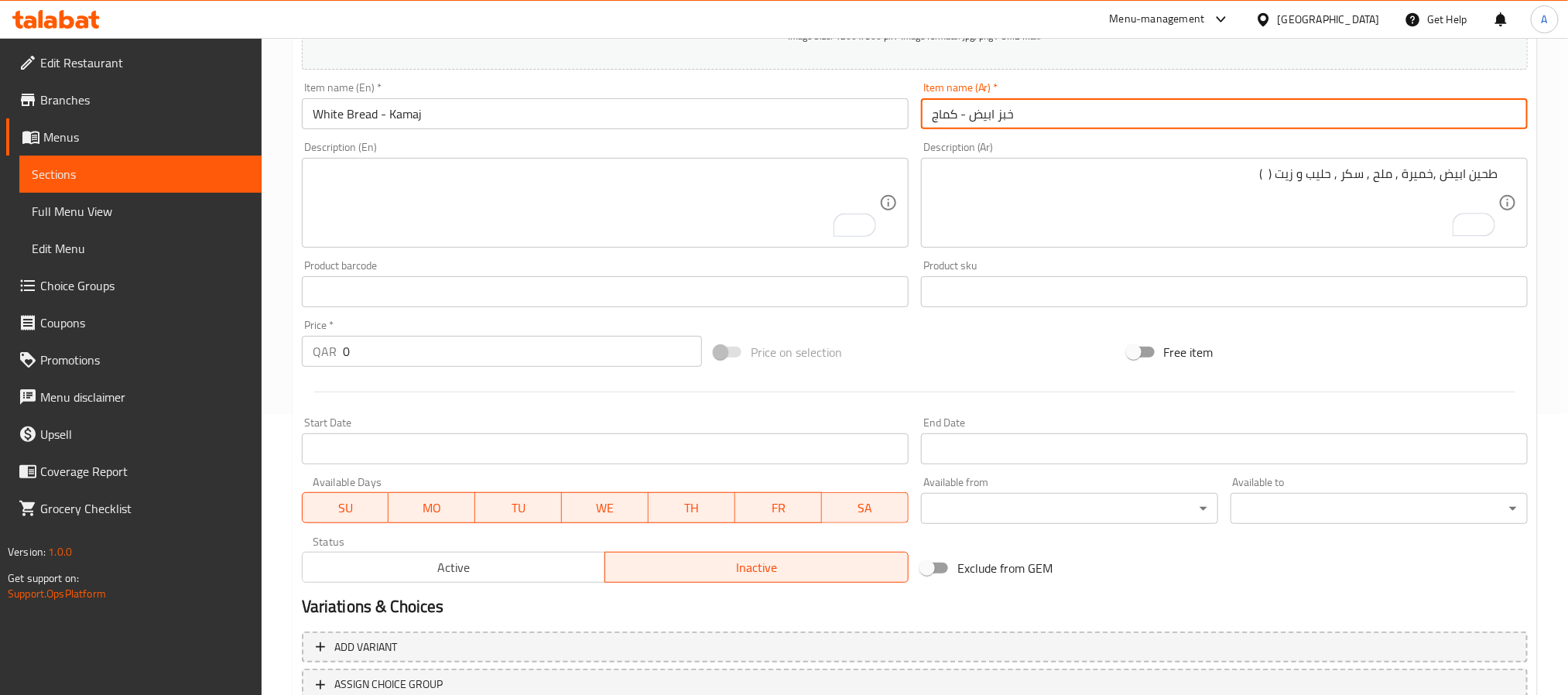
click at [1099, 114] on input "خبز ابيض - كماج" at bounding box center [1224, 114] width 607 height 31
paste input "12 رغيف"
type input "خبز ابيض - كماج 12 رغيف"
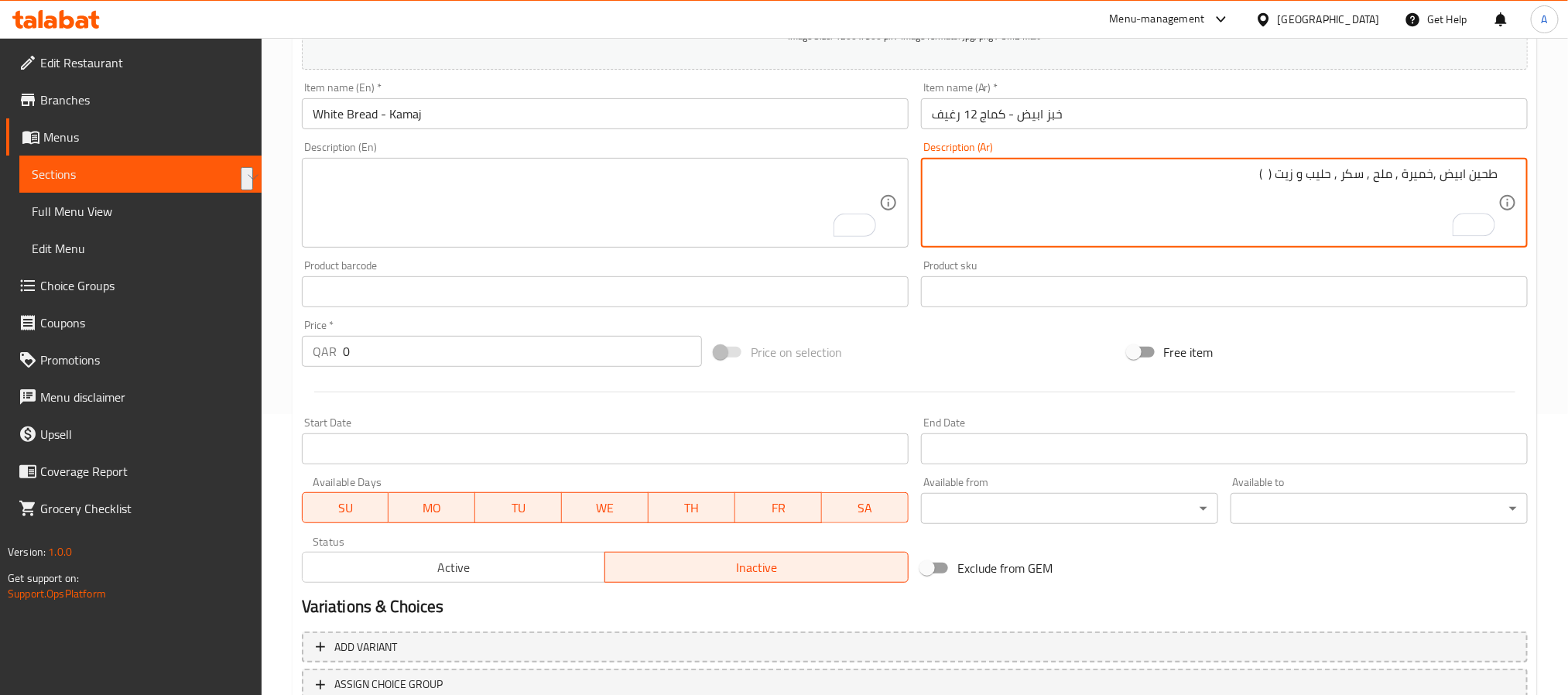
drag, startPoint x: 1249, startPoint y: 173, endPoint x: 1280, endPoint y: 173, distance: 31.0
type textarea "طحين ابيض ,خميرة , ملح , سكر , حليب و زيت"
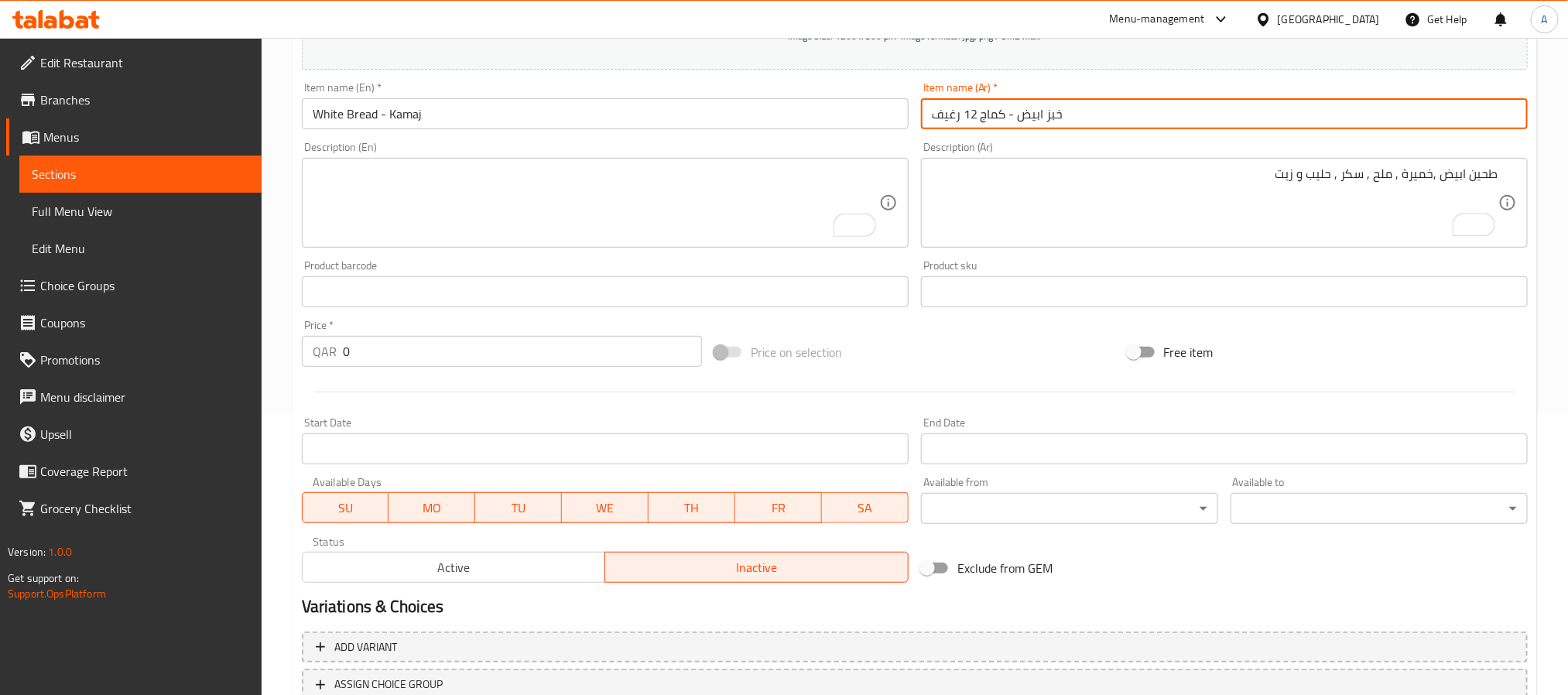
click at [962, 116] on input "خبز ابيض - كماج 12 رغيف" at bounding box center [1224, 114] width 607 height 31
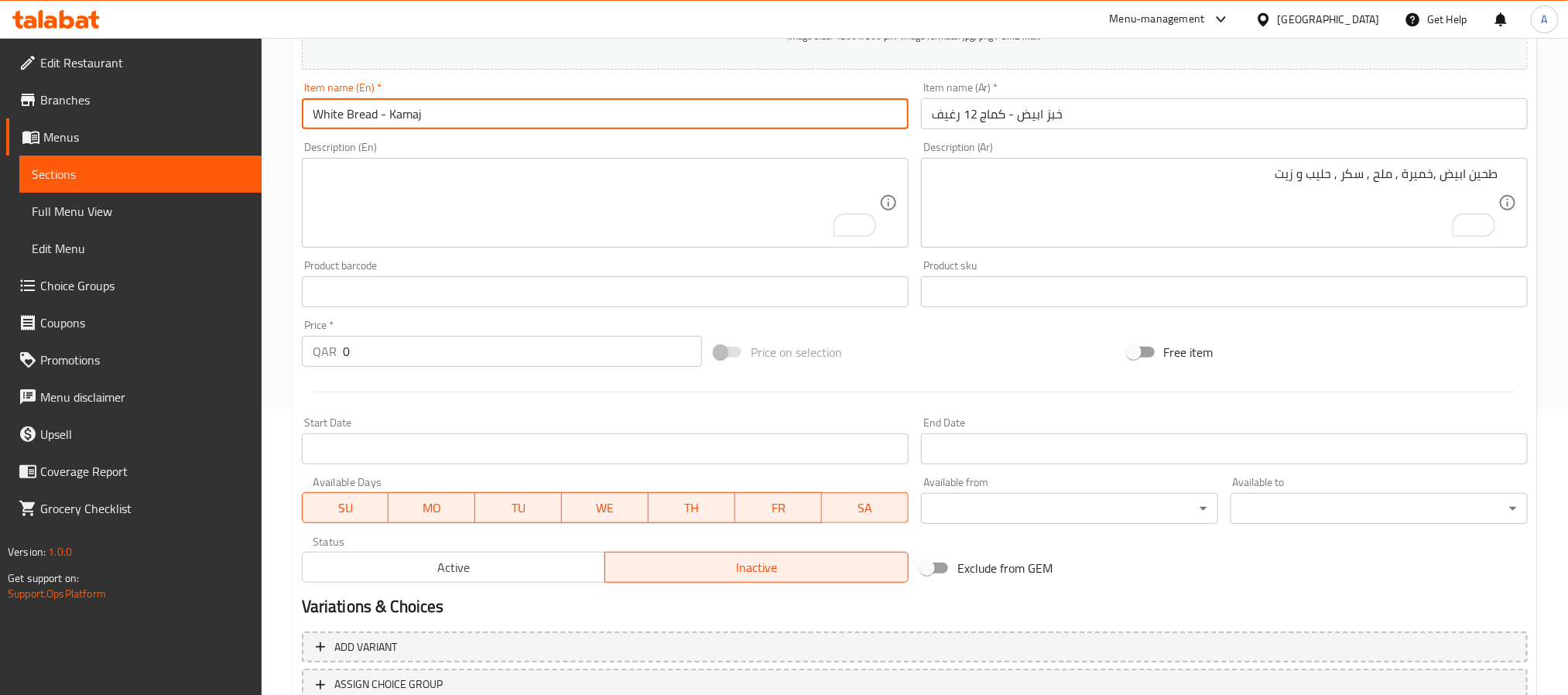
click at [476, 123] on input "White Bread - Kamaj" at bounding box center [605, 114] width 607 height 31
paste input "12 Loaves"
type input "White Bread - Kamaj 12 Loaves"
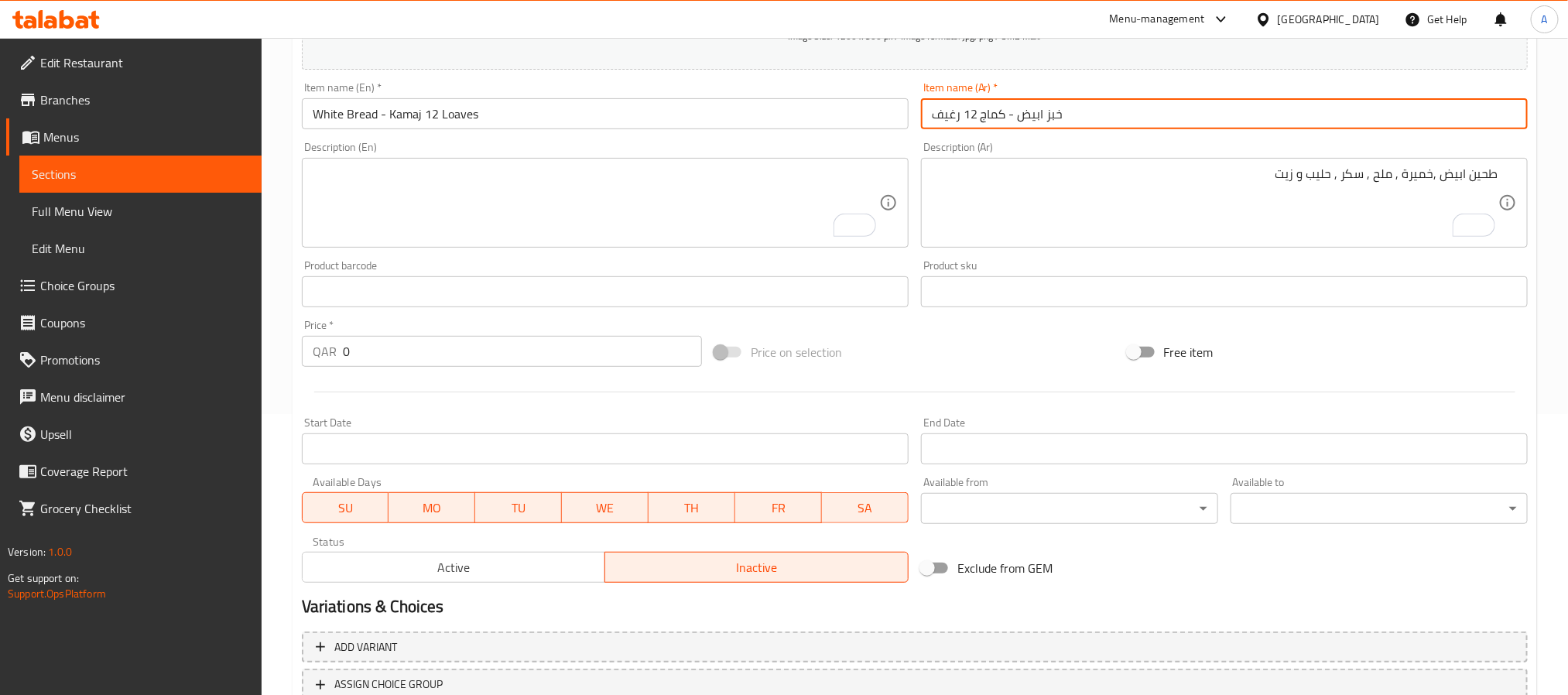
click at [1097, 109] on input "خبز ابيض - كماج 12 رغيف" at bounding box center [1224, 114] width 607 height 31
type input "خبز ابيض - كماج 12 رغيف 85 جم"
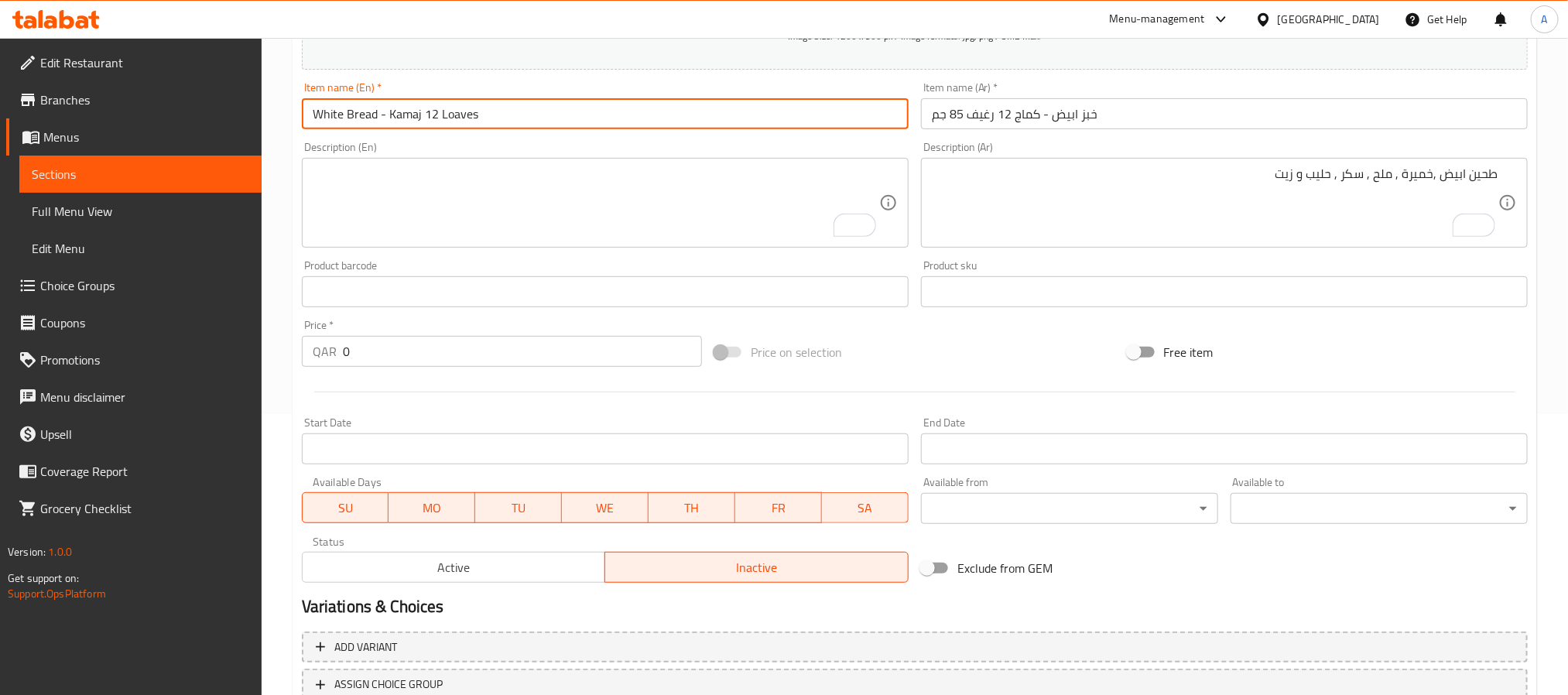
click at [578, 117] on input "White Bread - Kamaj 12 Loaves" at bounding box center [605, 114] width 607 height 31
type input "White Bread - Kamaj 12 Loaves 85 Gm"
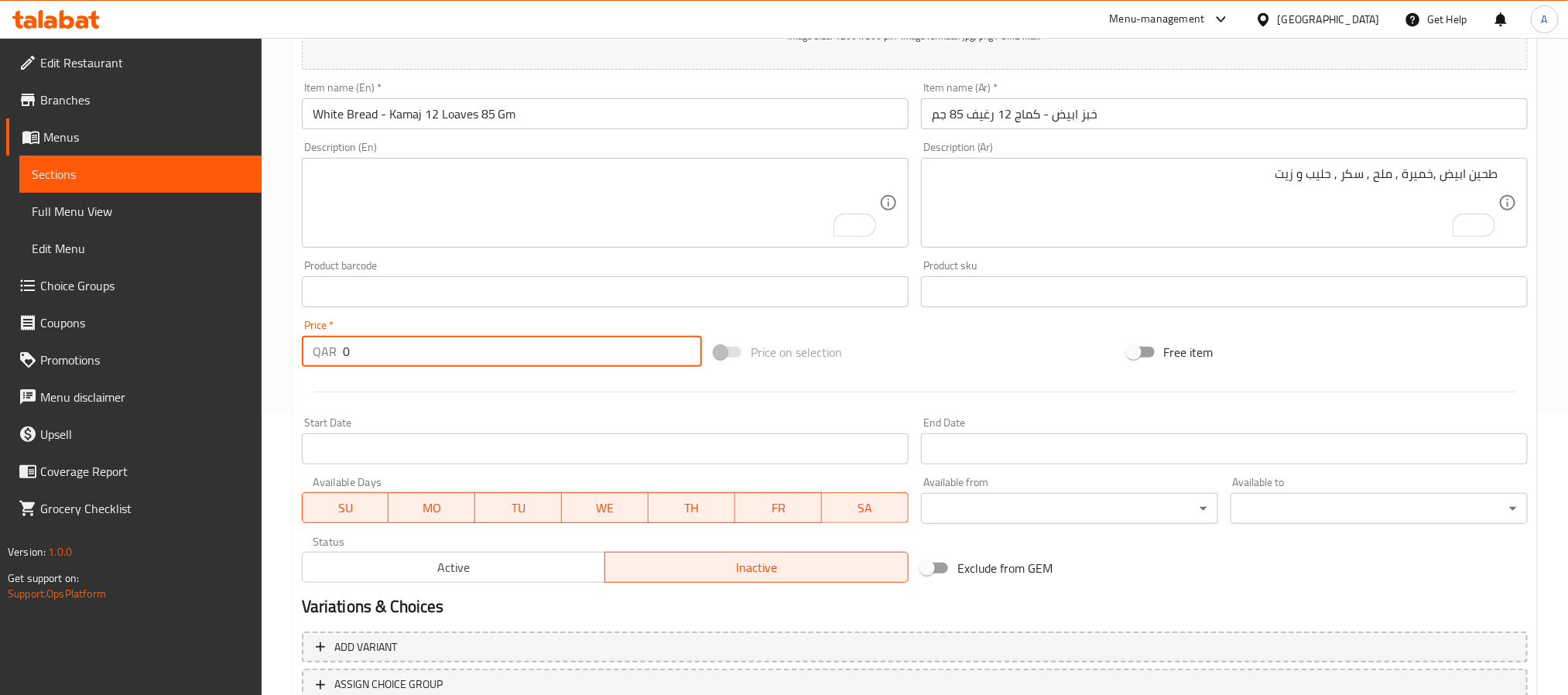
paste input "6"
drag, startPoint x: 378, startPoint y: 363, endPoint x: 330, endPoint y: 351, distance: 49.5
click at [330, 351] on div "QAR 6 Price *" at bounding box center [502, 352] width 400 height 31
type input "6"
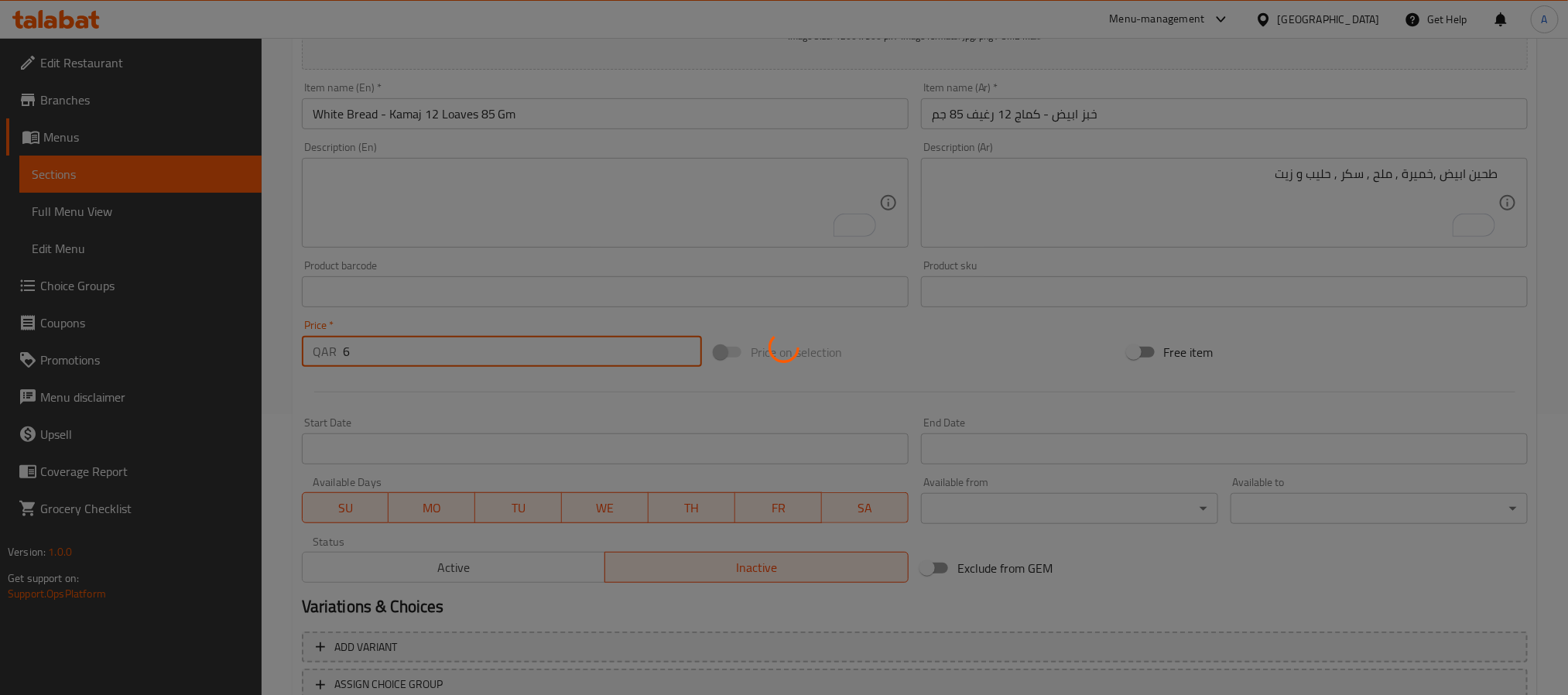
type input "0"
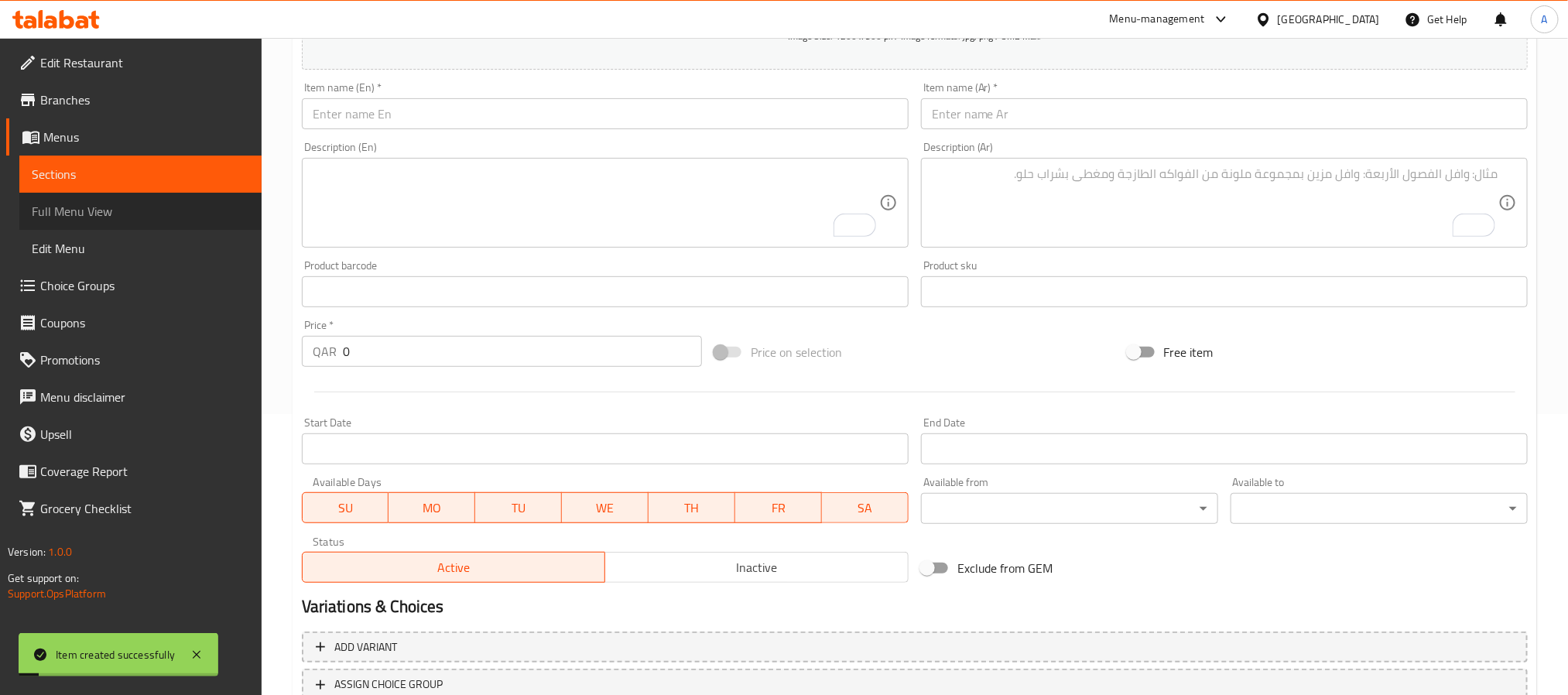
click at [47, 209] on span "Full Menu View" at bounding box center [139, 211] width 217 height 19
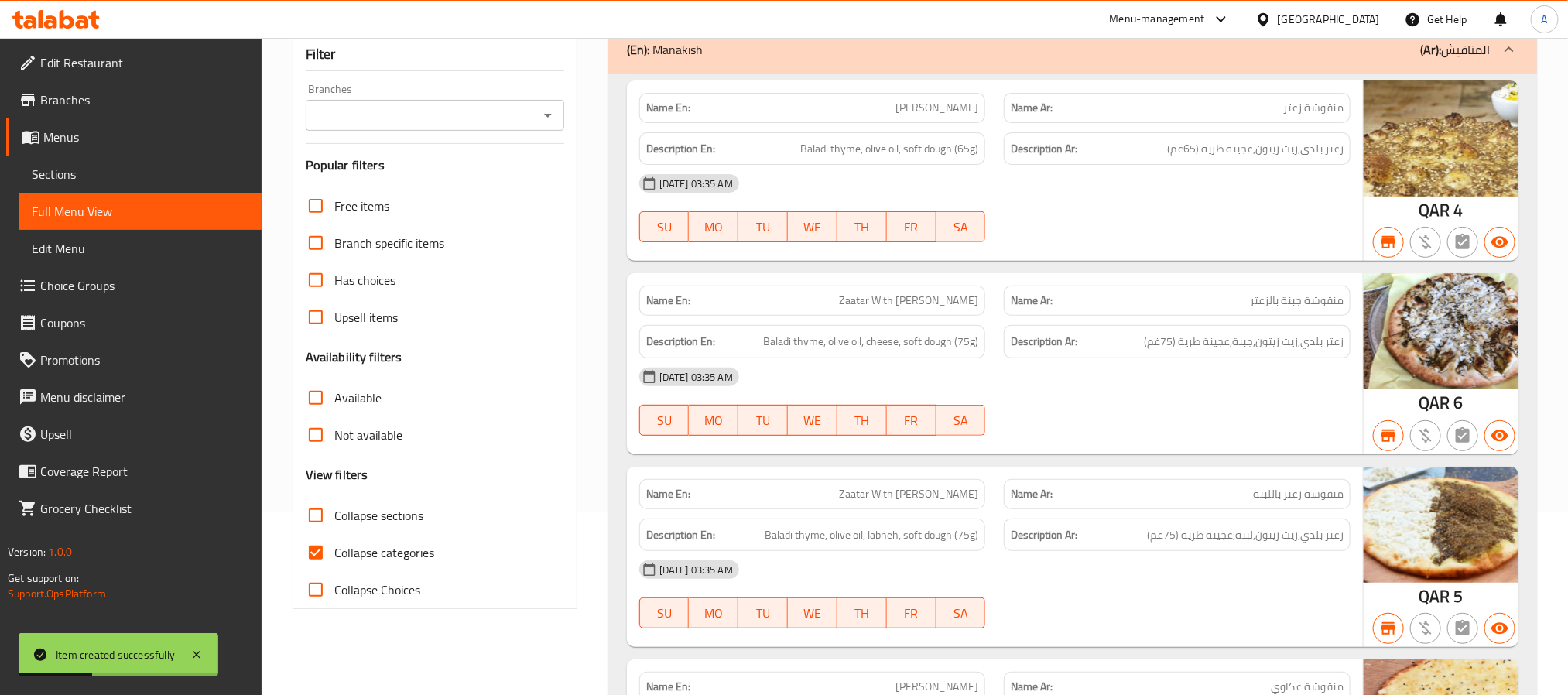
scroll to position [49, 0]
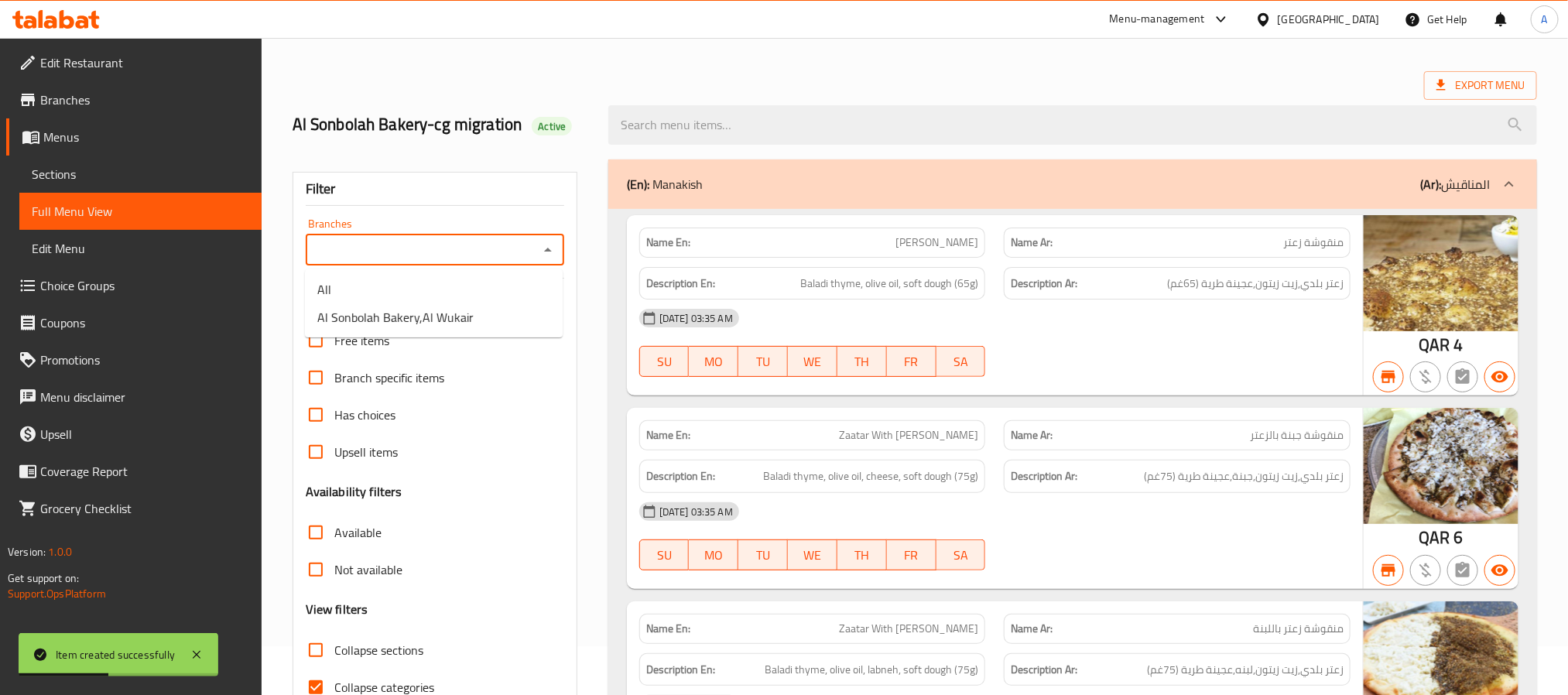
click at [394, 247] on input "Branches" at bounding box center [422, 250] width 223 height 21
click at [418, 309] on span "Al Sonbolah Bakery,Al Wukair" at bounding box center [395, 318] width 156 height 19
type input "Al Sonbolah Bakery,Al Wukair"
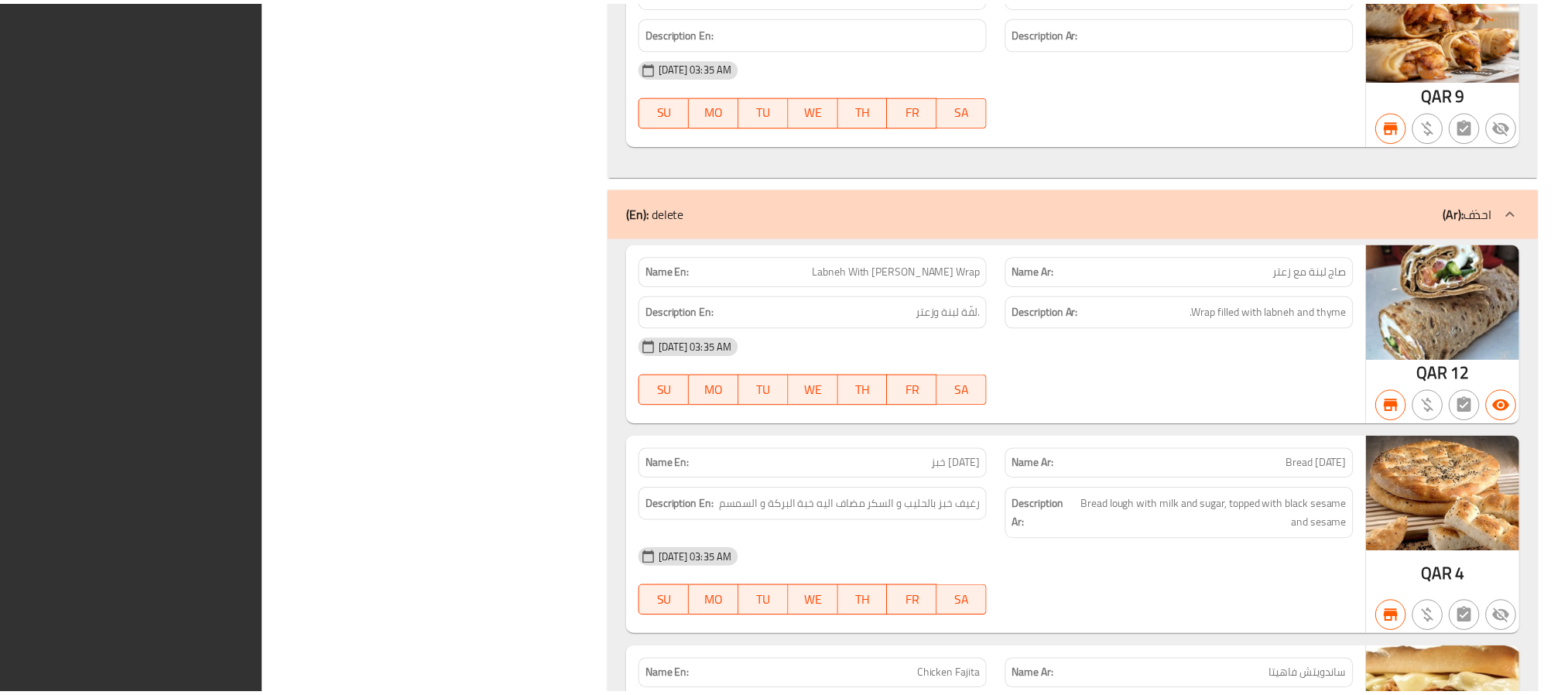
scroll to position [14998, 0]
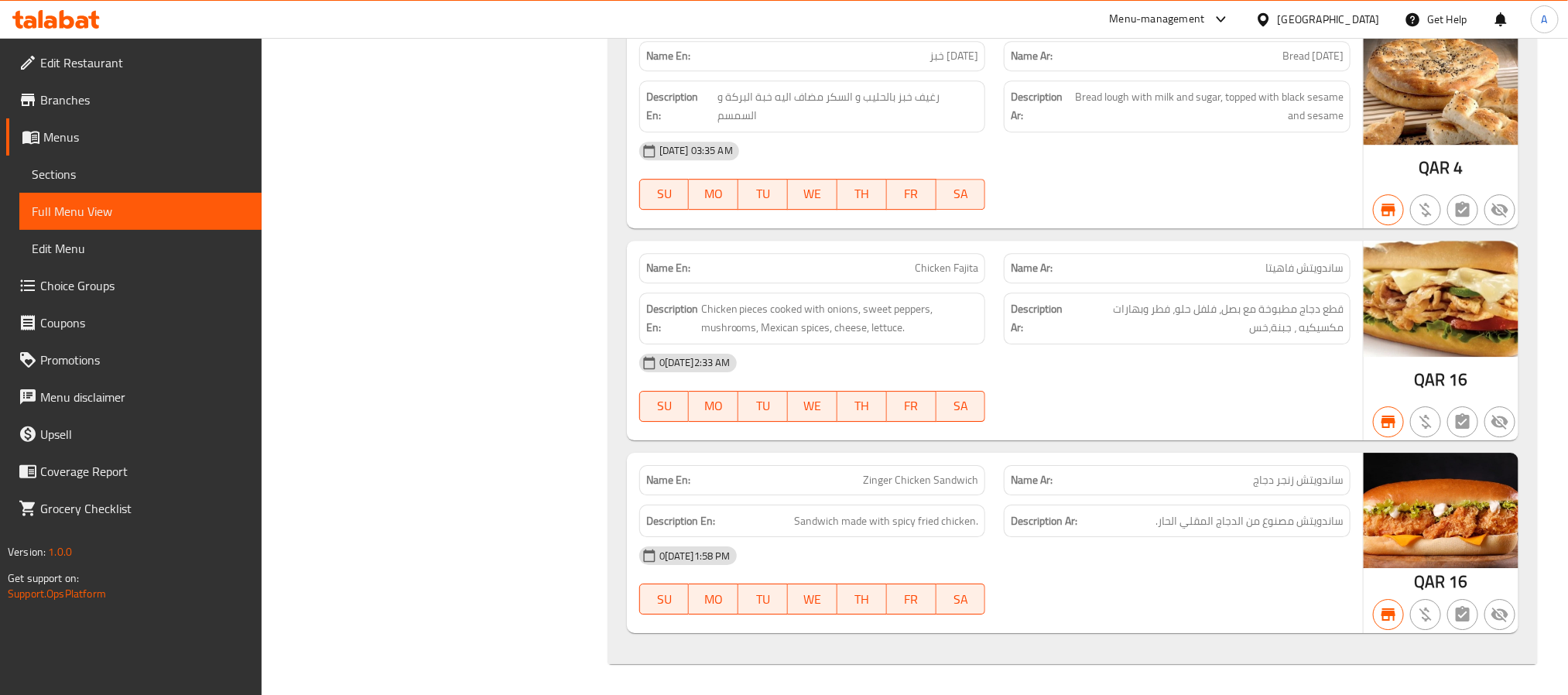
click at [139, 172] on span "Sections" at bounding box center [139, 174] width 217 height 19
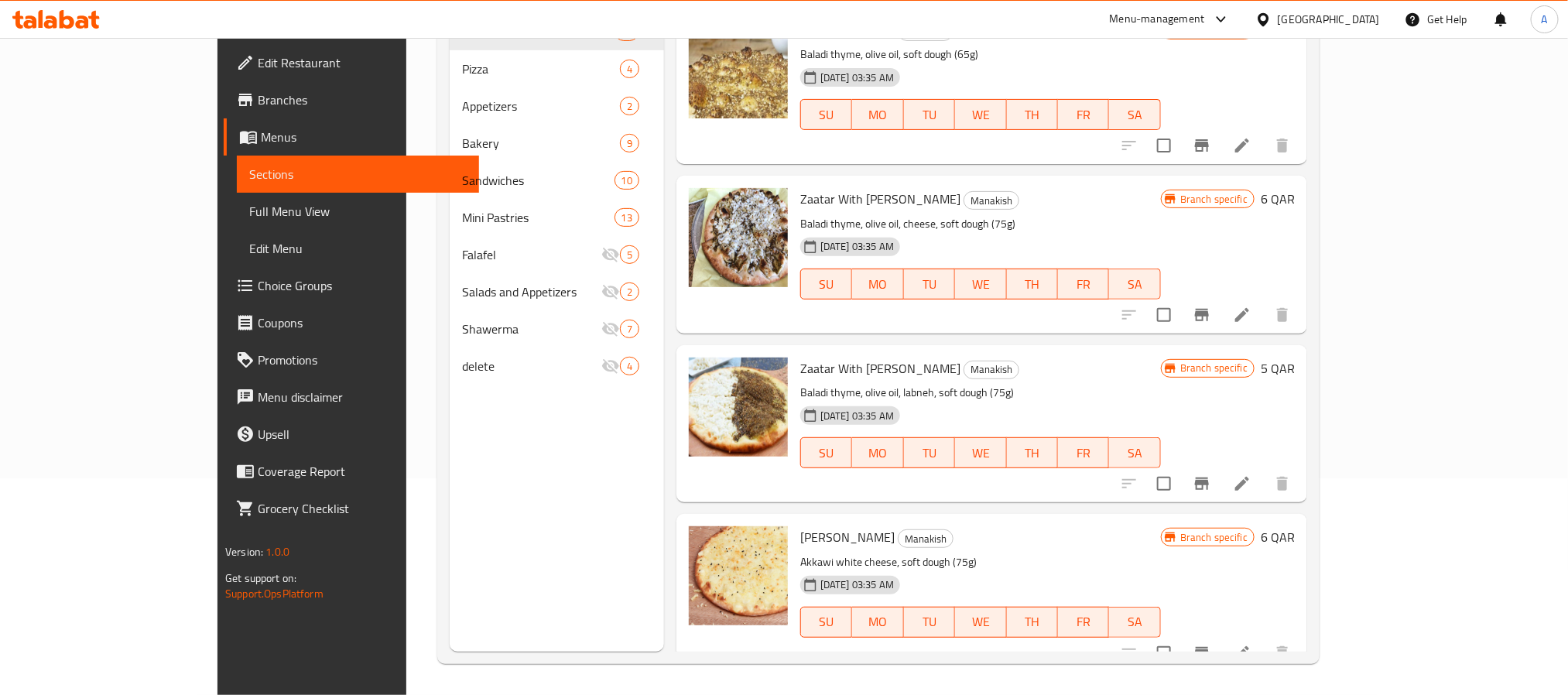
scroll to position [216, 0]
click at [1277, 26] on div at bounding box center [1266, 19] width 22 height 17
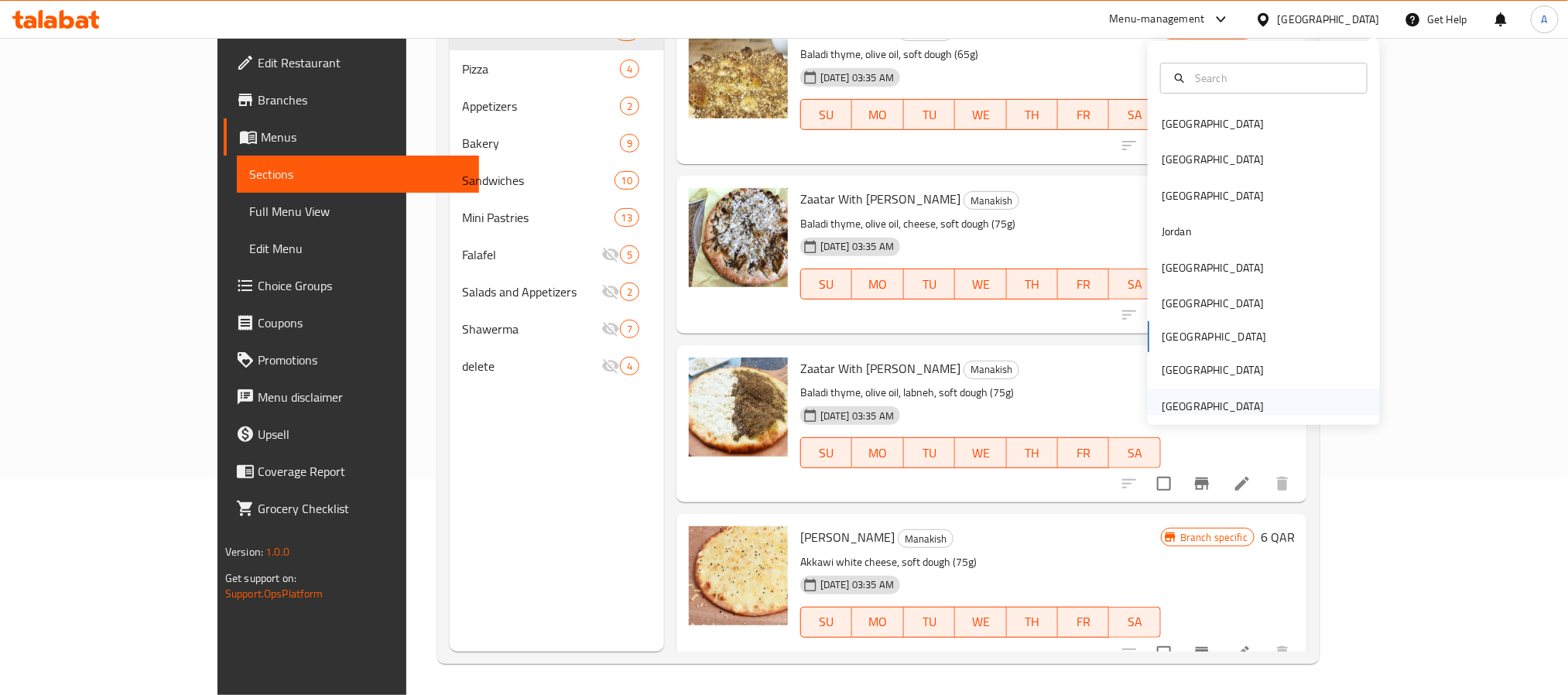
click at [1215, 400] on div "[GEOGRAPHIC_DATA]" at bounding box center [1212, 406] width 102 height 17
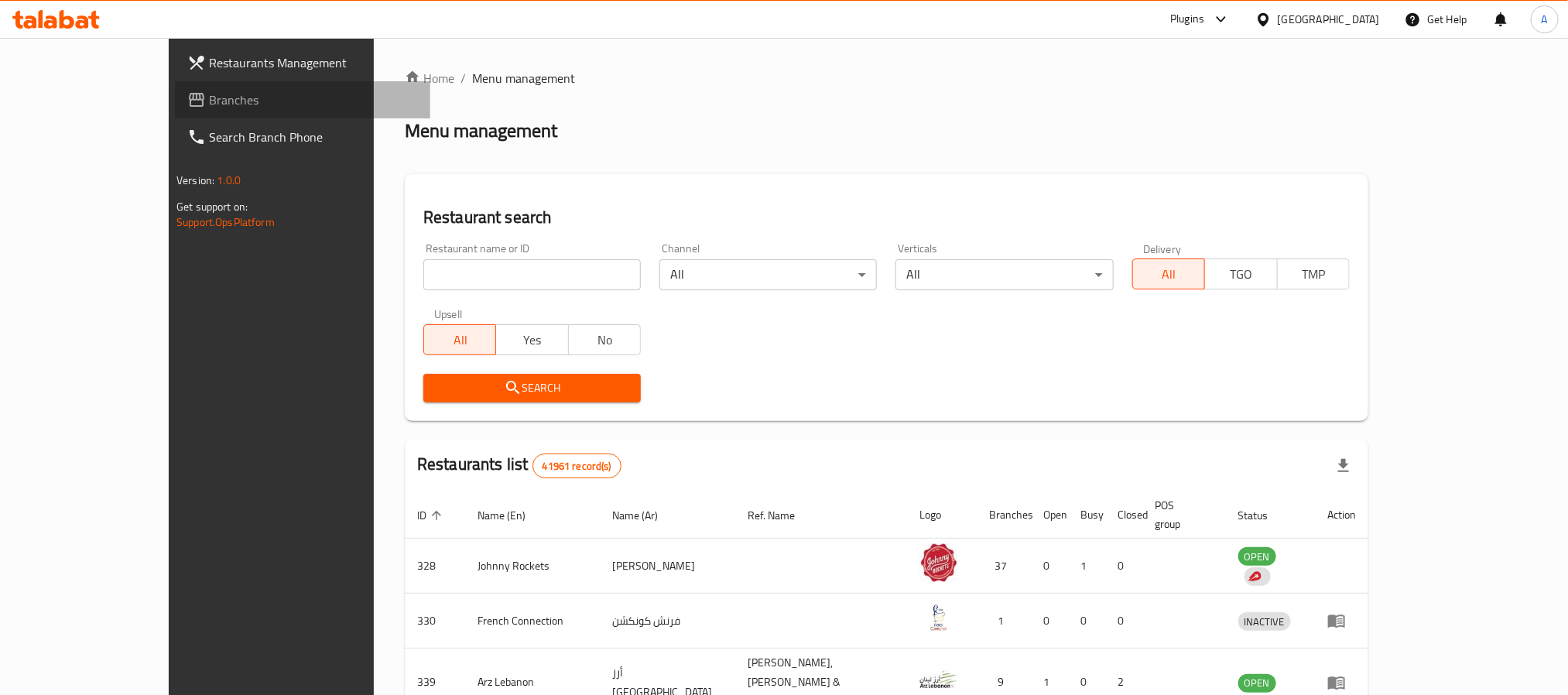
click at [175, 87] on link "Branches" at bounding box center [303, 100] width 256 height 38
